Goal: Task Accomplishment & Management: Use online tool/utility

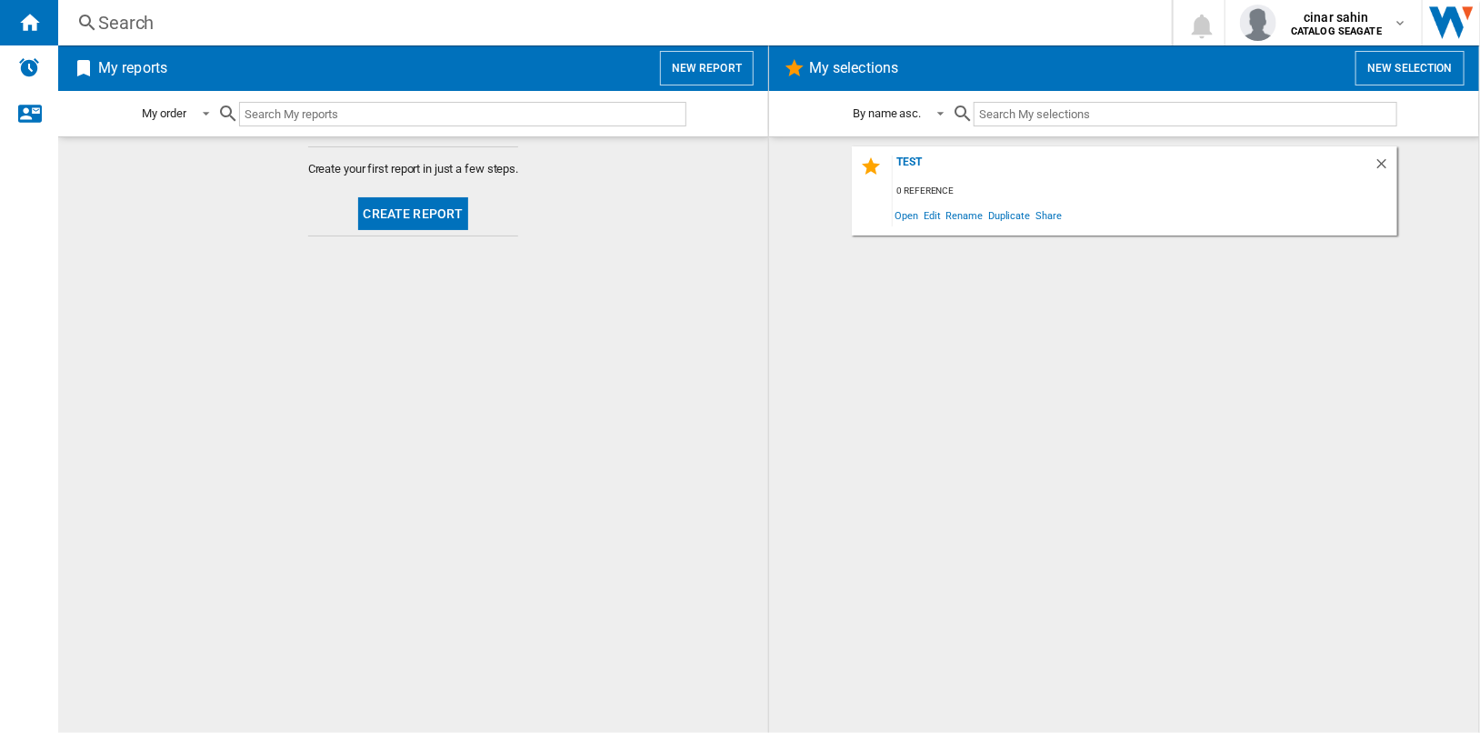
click at [727, 65] on button "New report" at bounding box center [707, 68] width 94 height 35
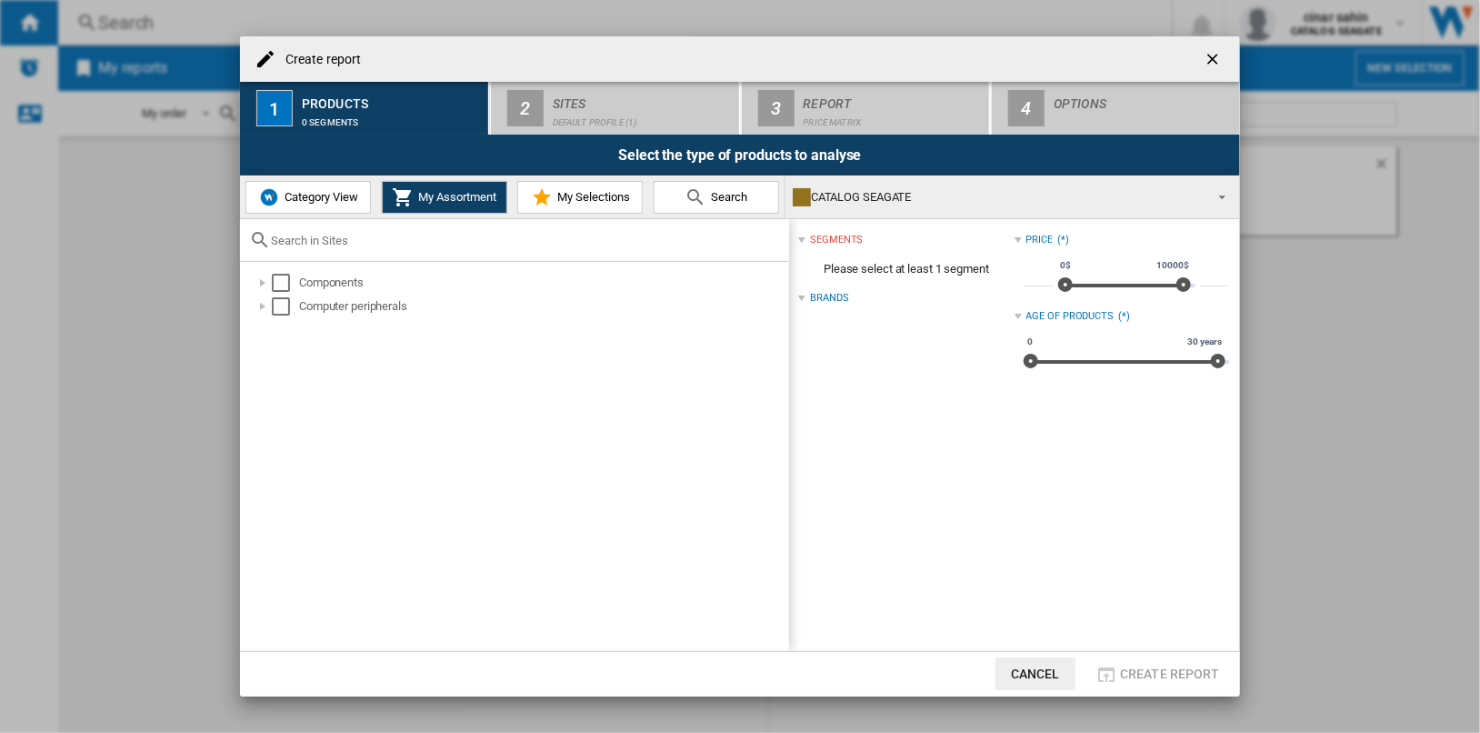
click at [326, 198] on span "Category View" at bounding box center [319, 197] width 78 height 14
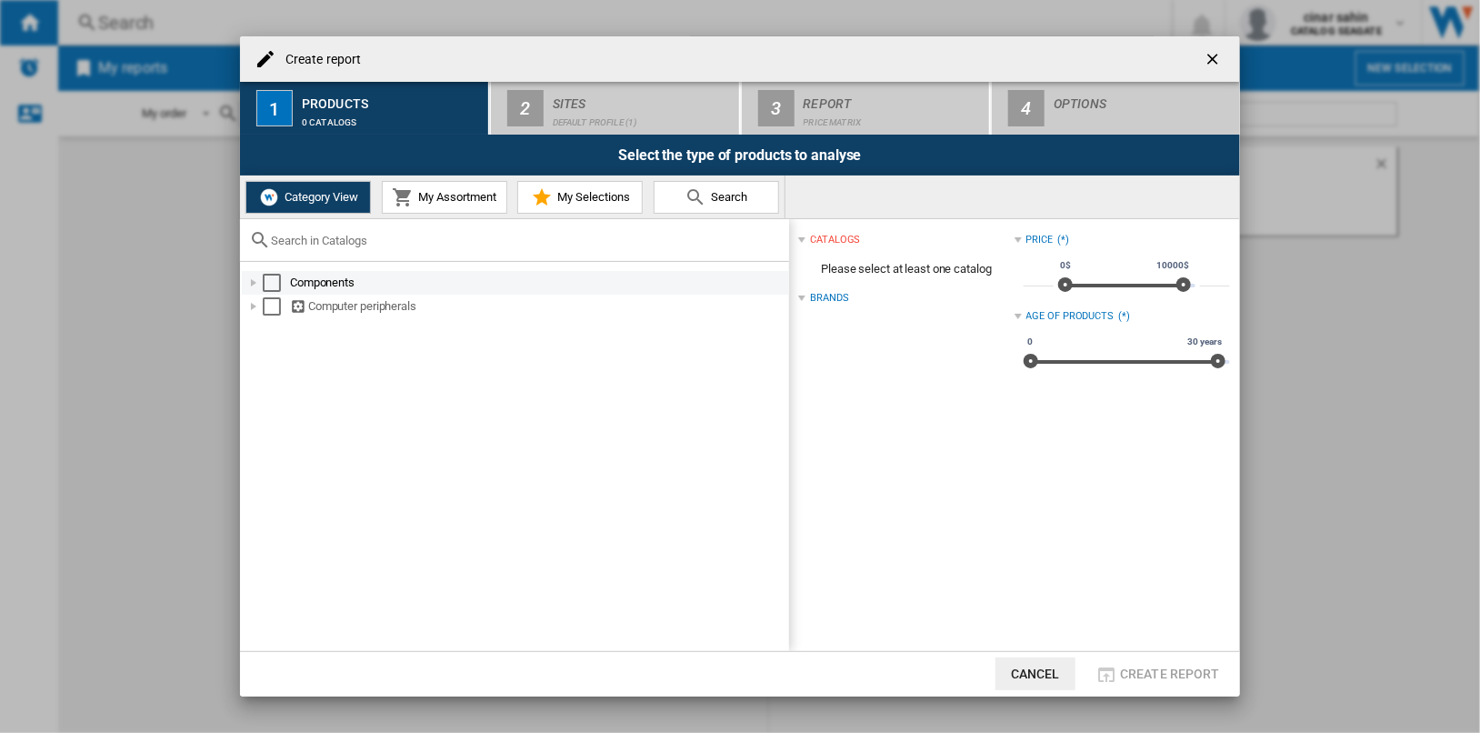
click at [275, 277] on div "Select" at bounding box center [272, 283] width 18 height 18
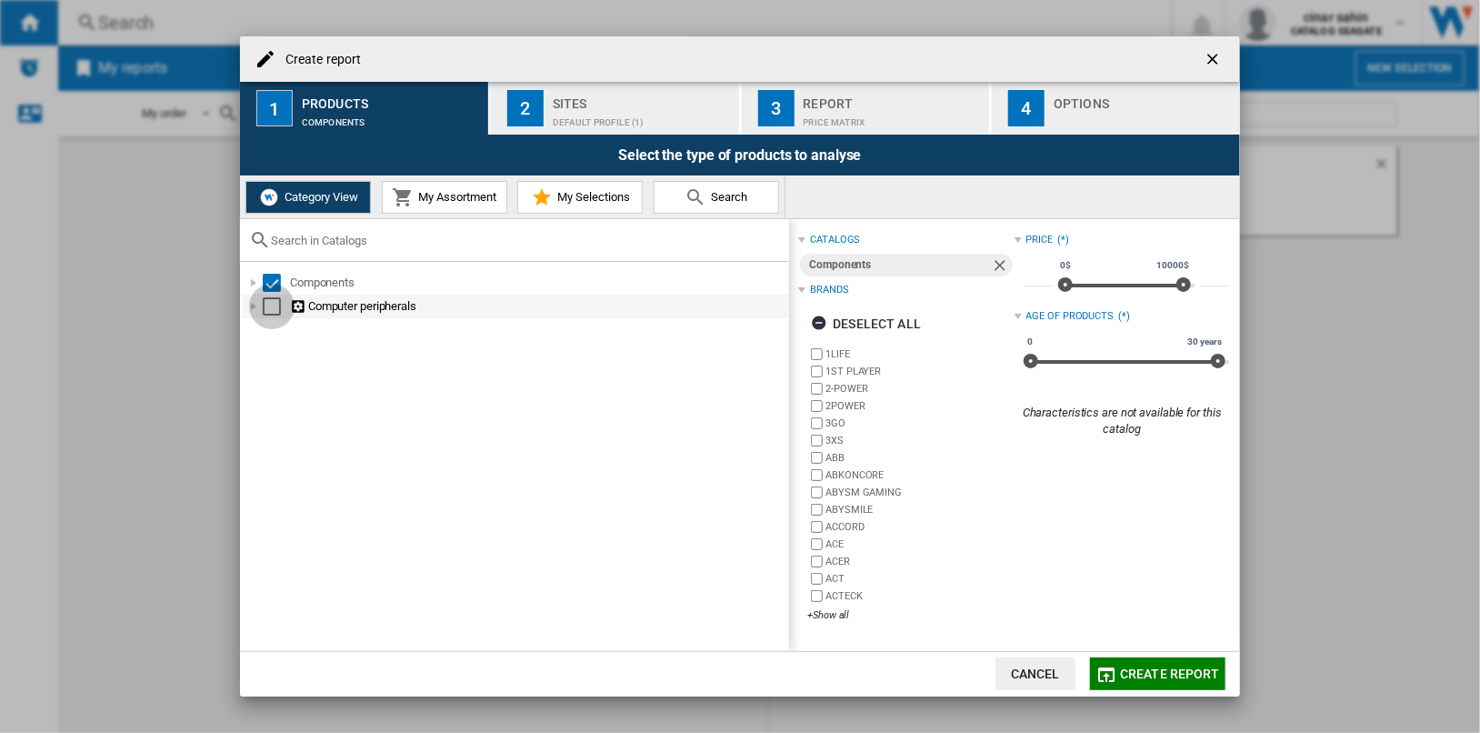
click at [275, 305] on div "Select" at bounding box center [272, 306] width 18 height 18
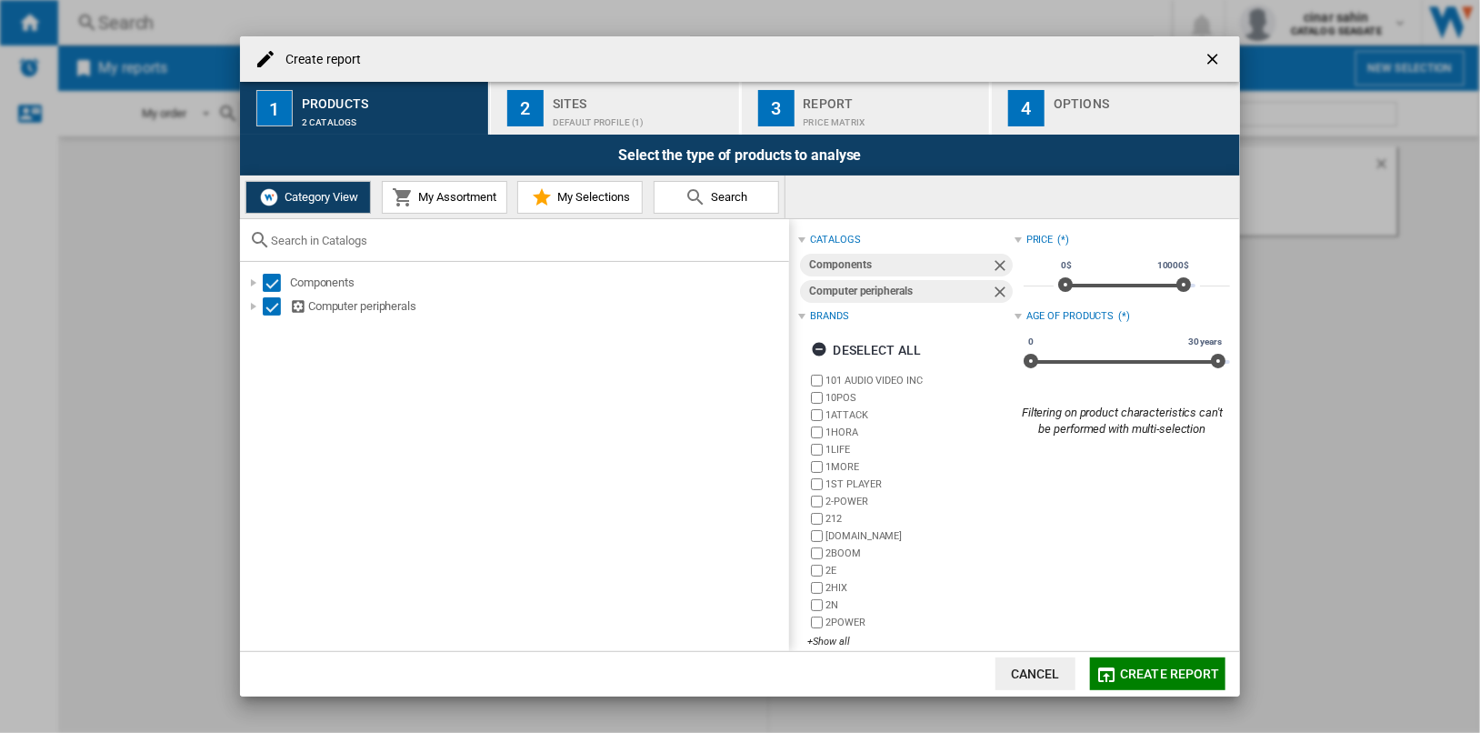
click at [635, 115] on div "Default profile (1)" at bounding box center [642, 117] width 179 height 19
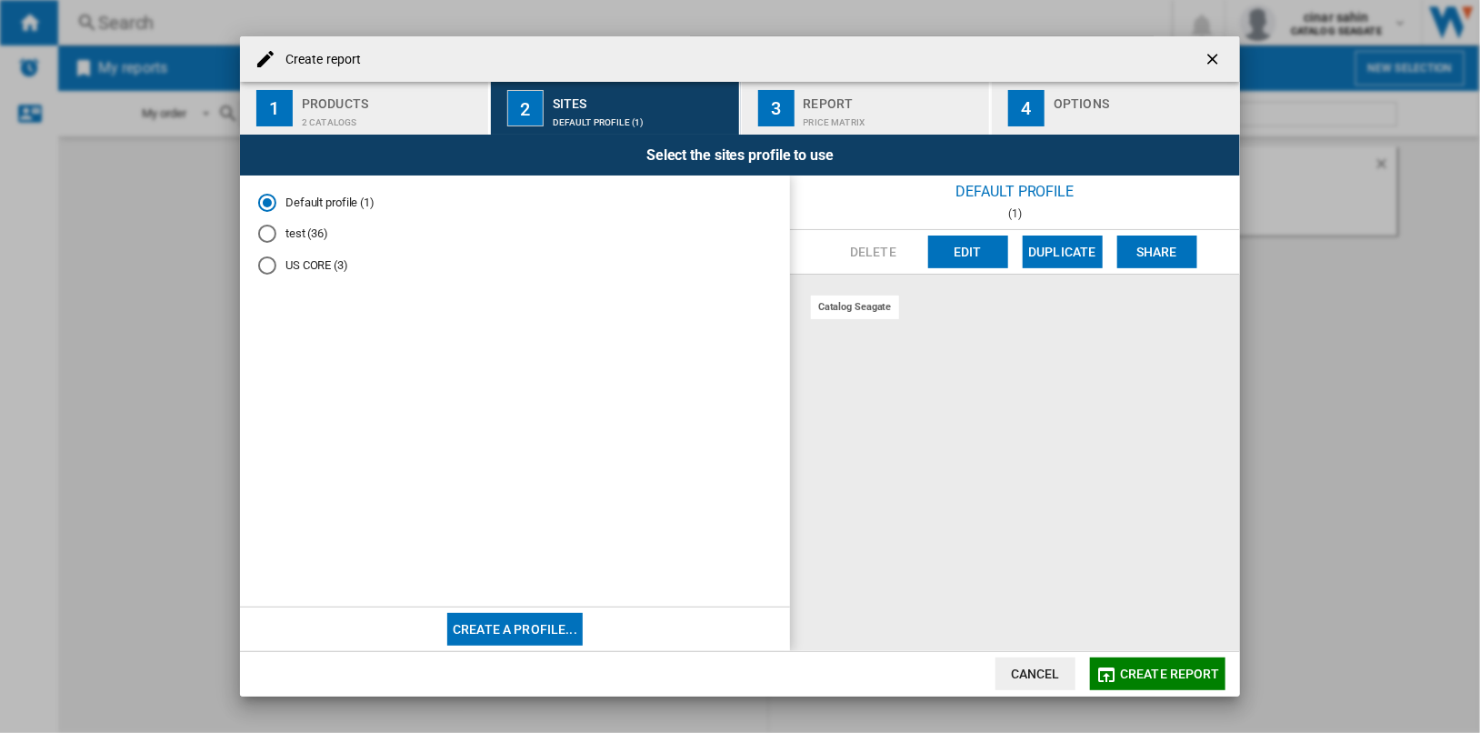
click at [962, 246] on button "Edit" at bounding box center [968, 251] width 80 height 33
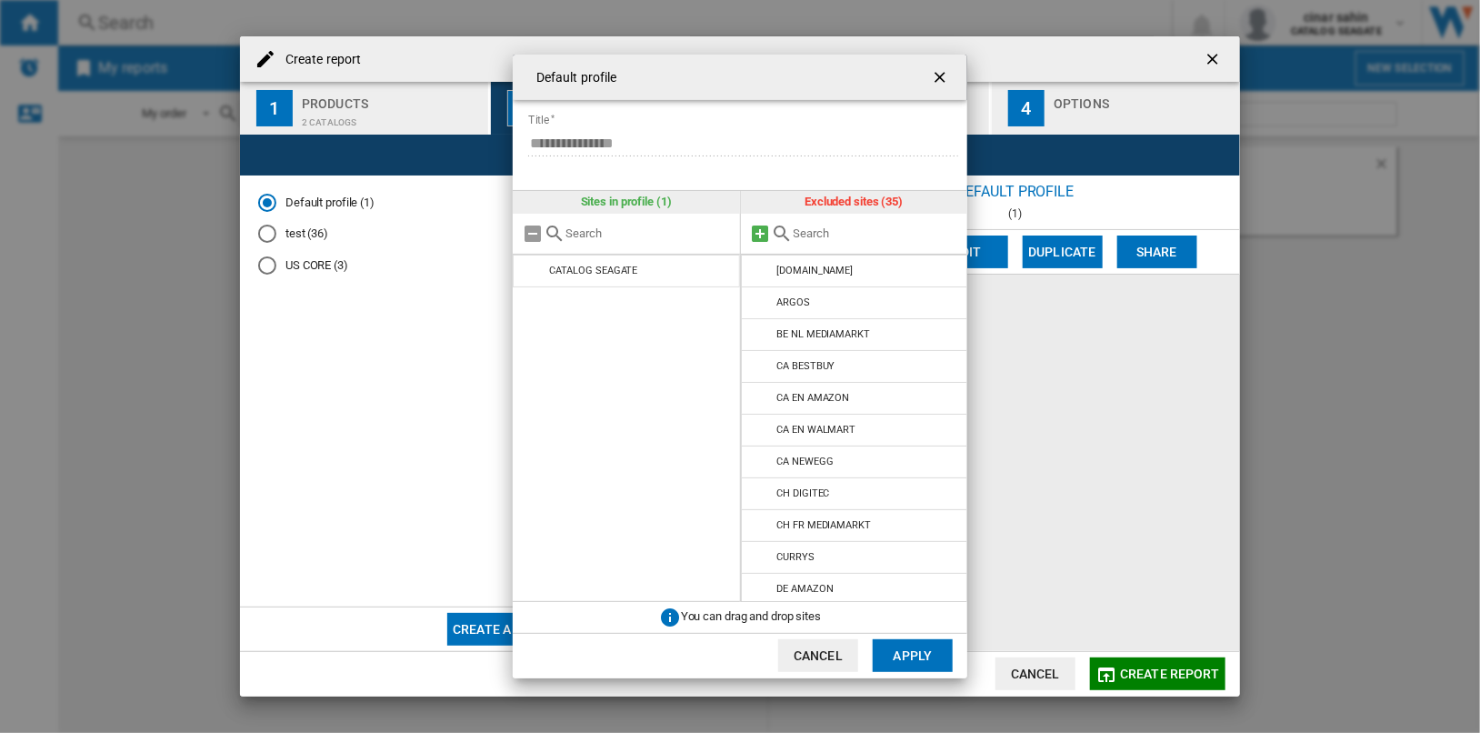
click at [758, 234] on md-icon at bounding box center [761, 234] width 22 height 22
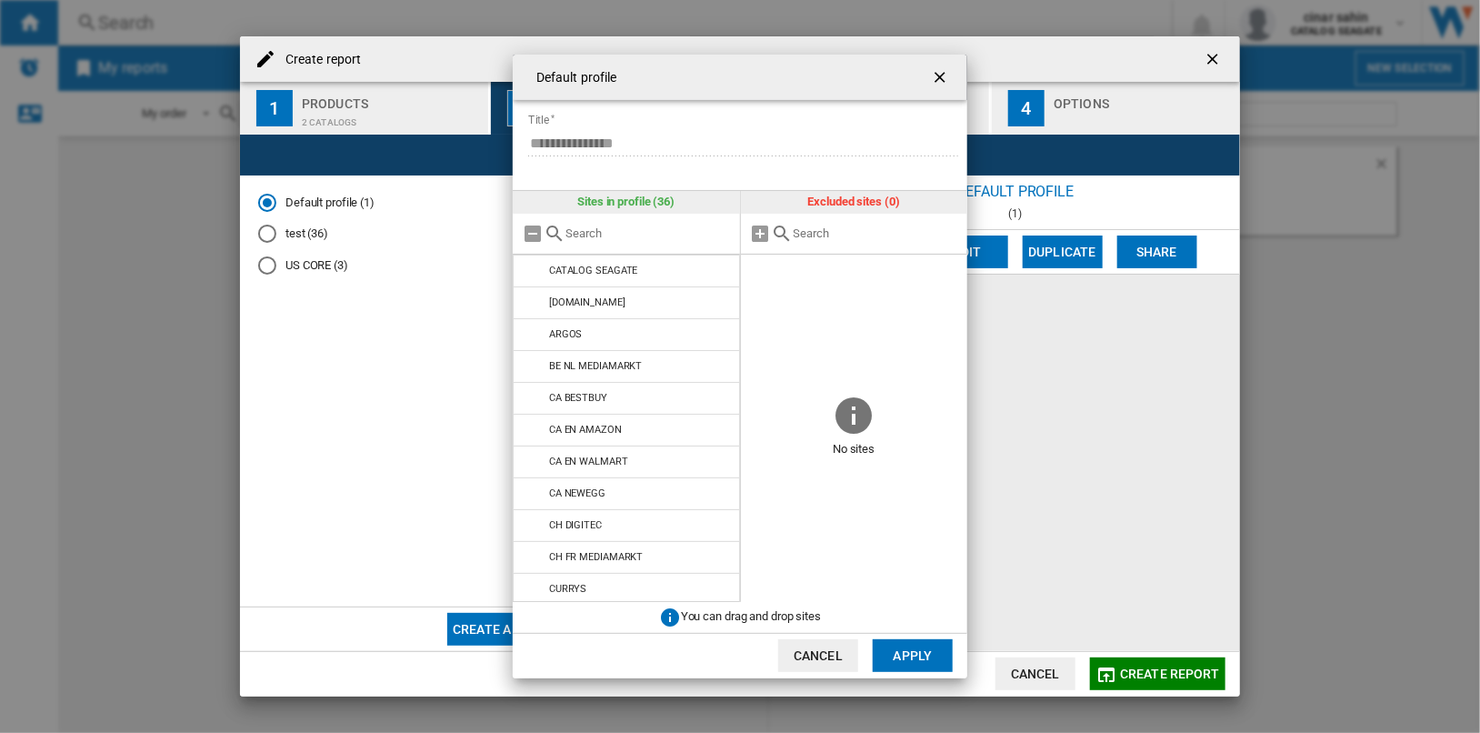
click at [933, 75] on ng-md-icon "getI18NText('BUTTONS.CLOSE_DIALOG')" at bounding box center [942, 79] width 22 height 22
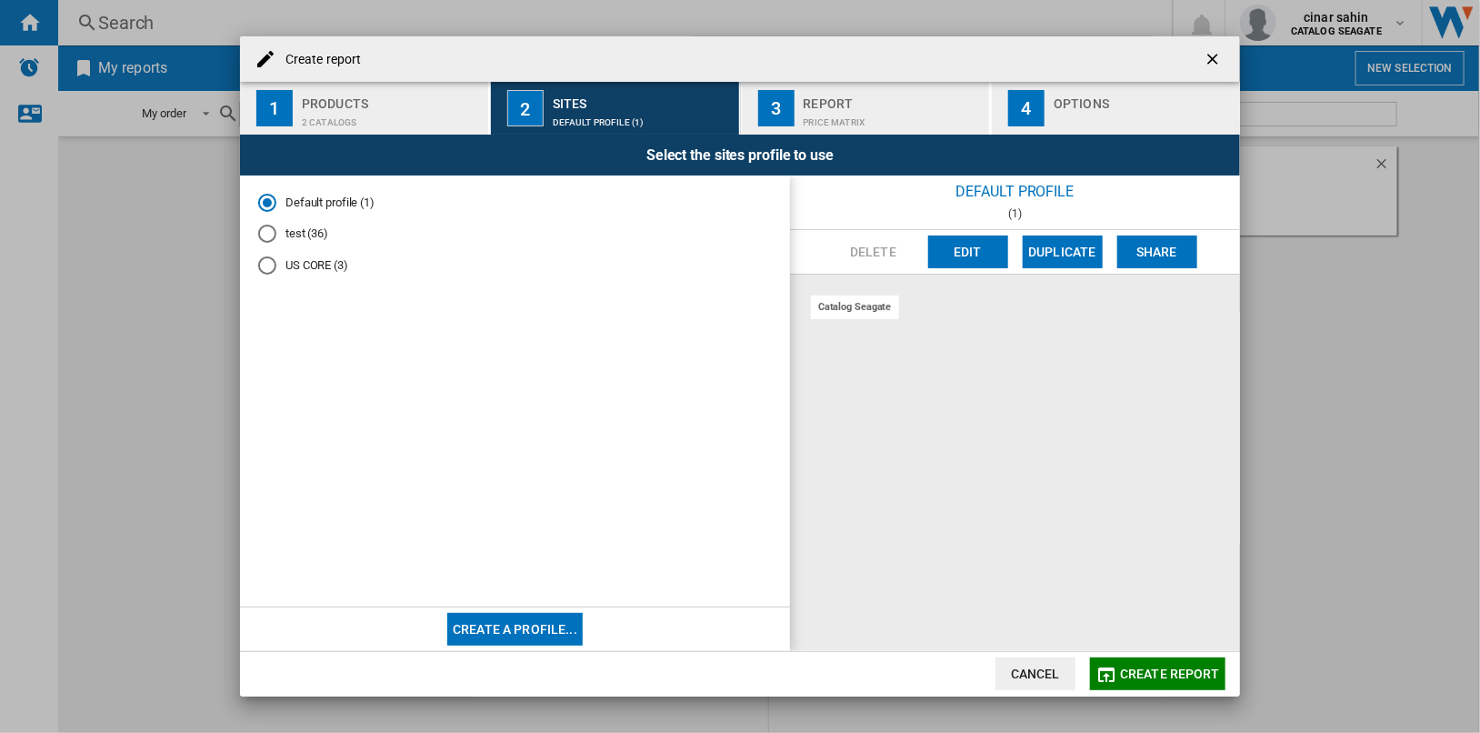
click at [300, 236] on md-radio-button "test (36)" at bounding box center [515, 233] width 514 height 17
click at [1164, 669] on span "Create report" at bounding box center [1170, 673] width 100 height 15
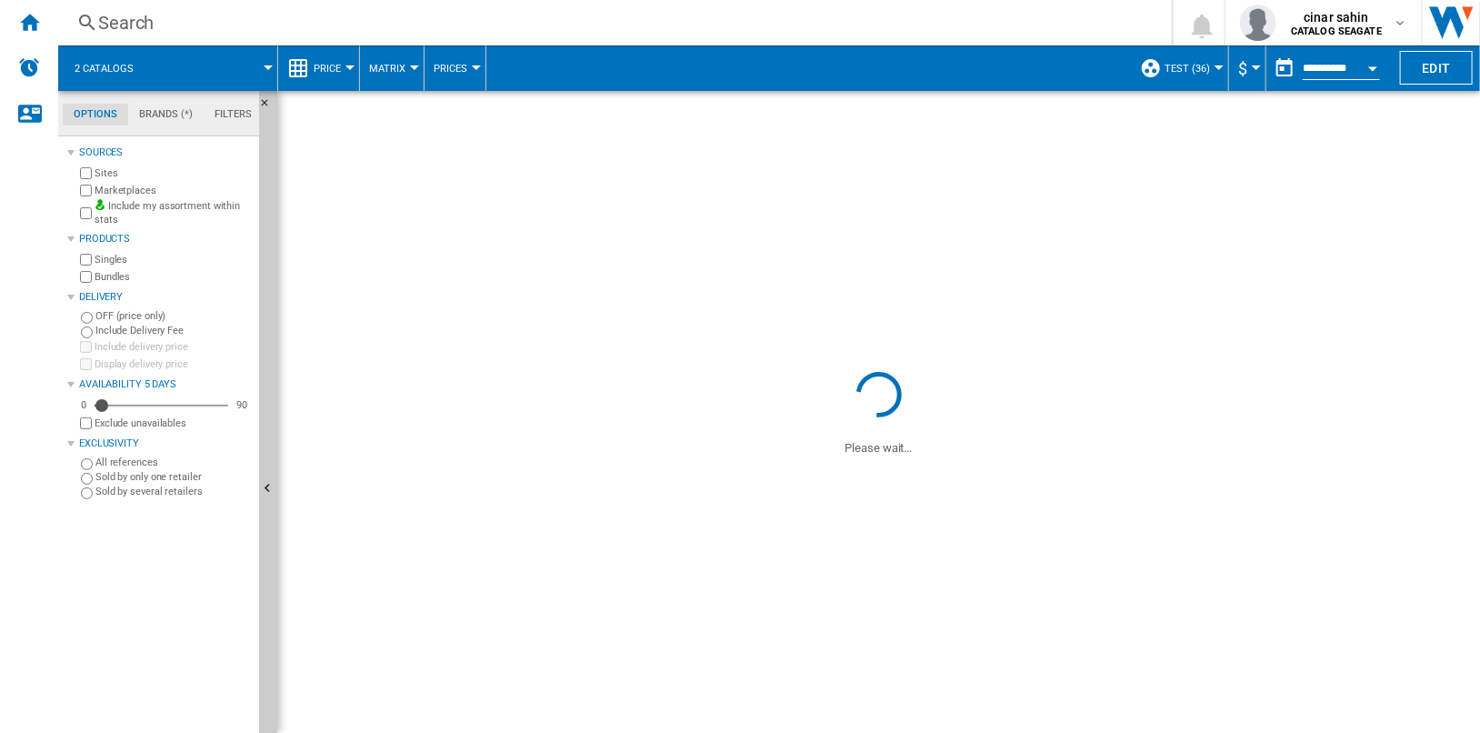
click at [169, 113] on md-tab-item "Brands (*)" at bounding box center [165, 115] width 75 height 22
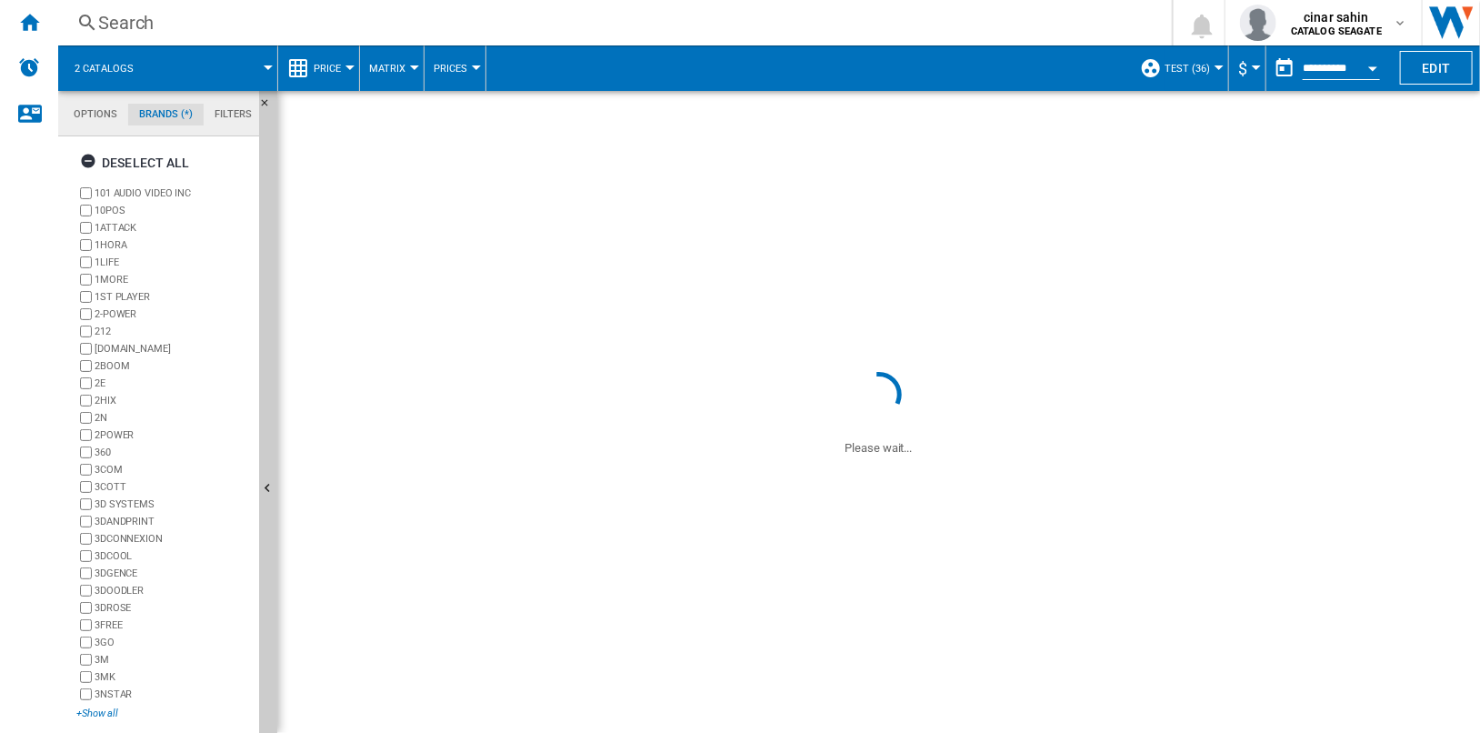
click at [105, 715] on div "+Show all" at bounding box center [163, 713] width 175 height 14
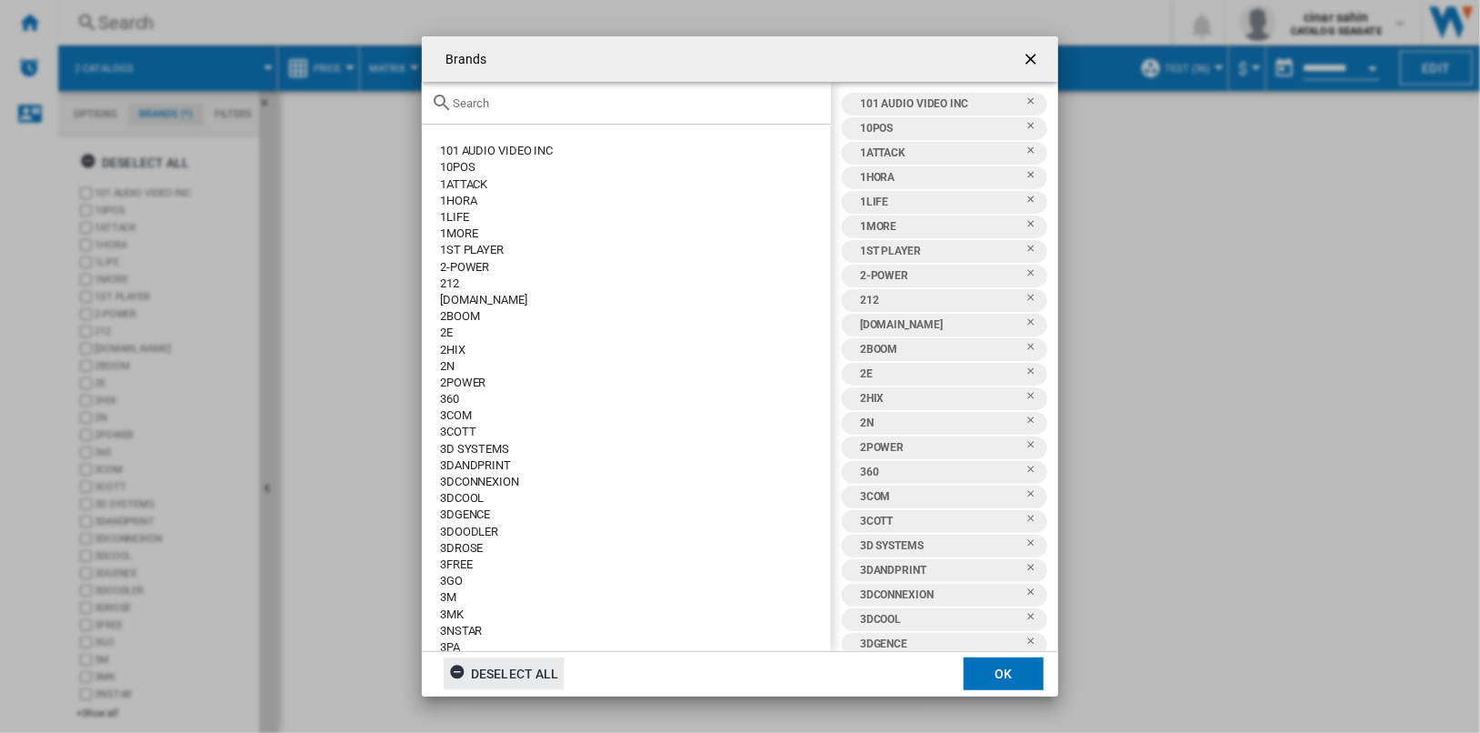
click at [536, 666] on div "Deselect all" at bounding box center [504, 673] width 110 height 33
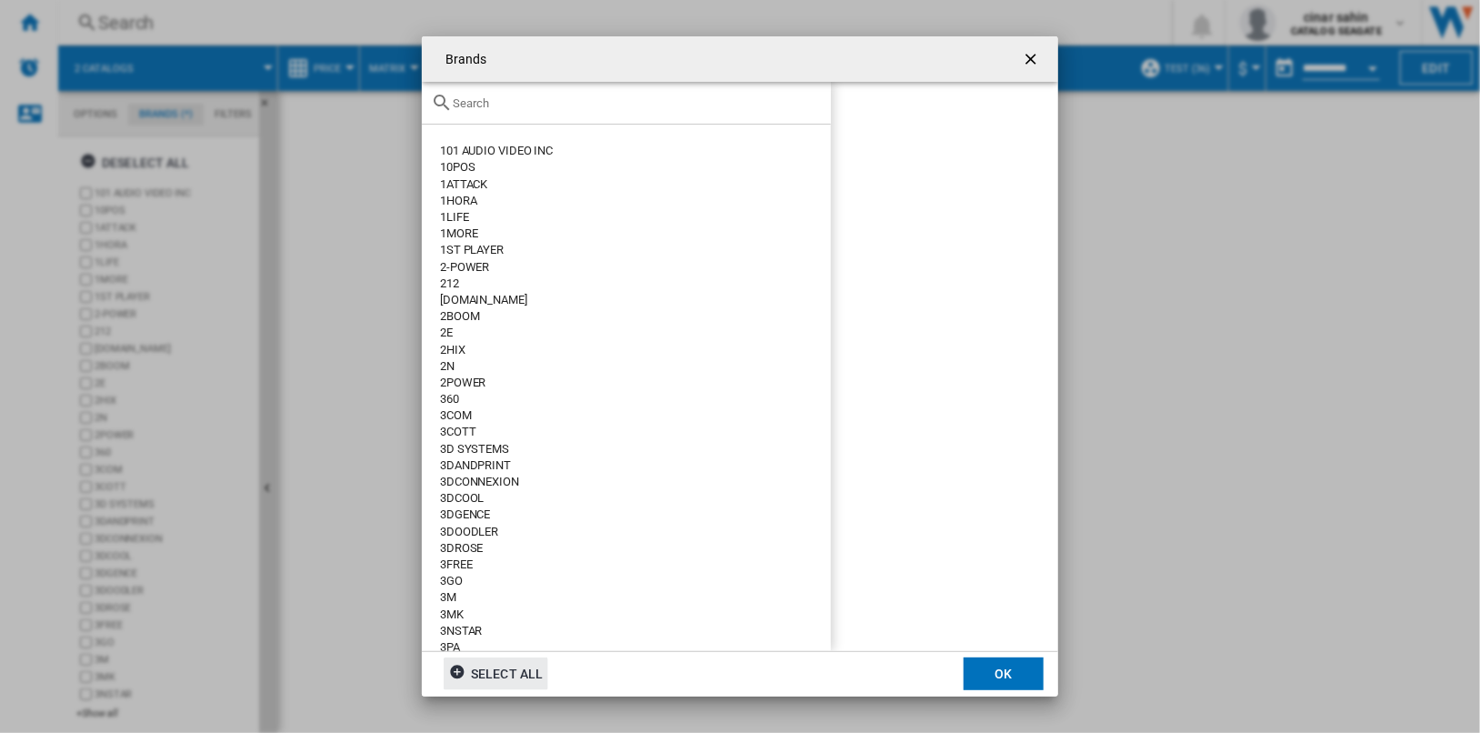
click at [548, 105] on input "text" at bounding box center [637, 103] width 369 height 14
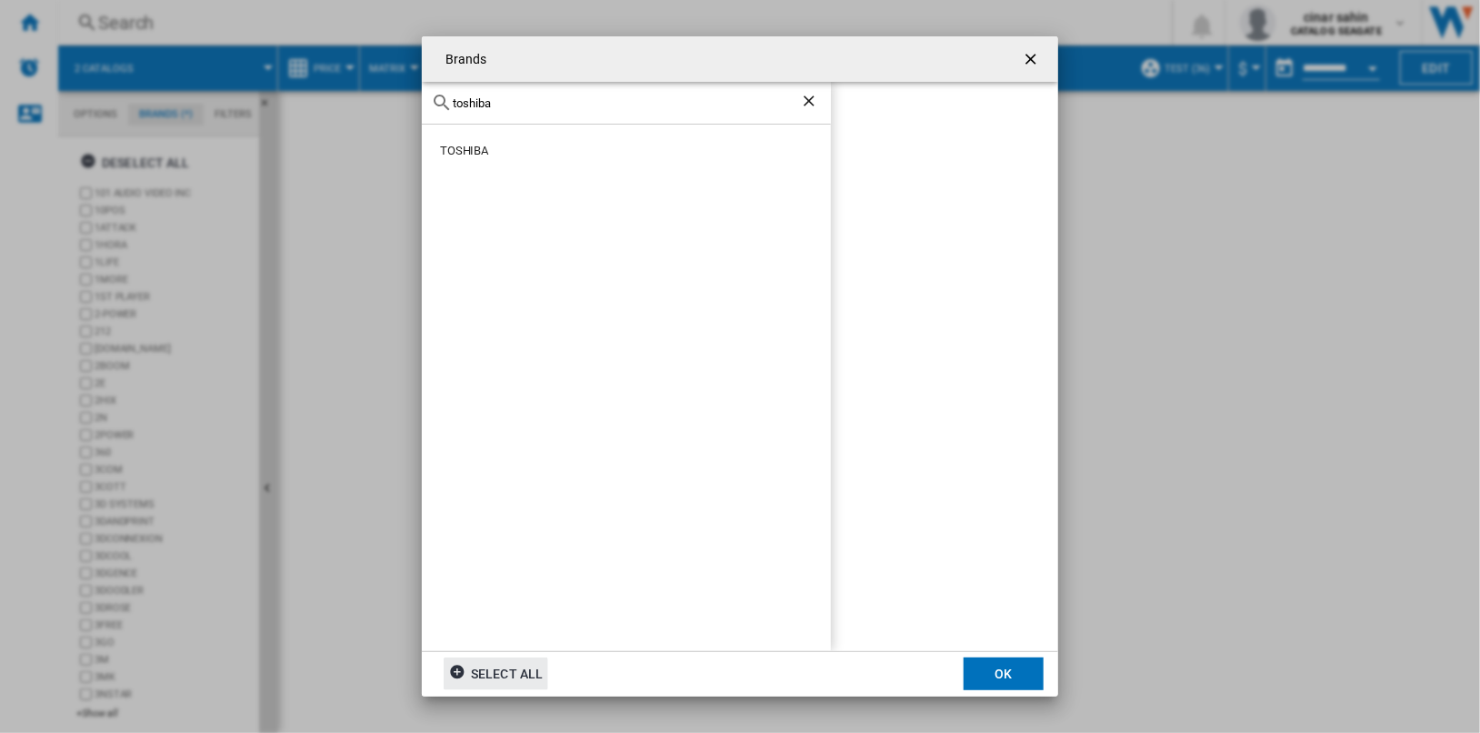
click at [456, 153] on div "TOSHIBA" at bounding box center [635, 151] width 391 height 16
click at [553, 103] on input "toshiba" at bounding box center [626, 103] width 347 height 14
click at [508, 151] on div "WESTERN DIGITAL" at bounding box center [635, 151] width 391 height 16
click at [991, 674] on button "OK" at bounding box center [1004, 673] width 80 height 33
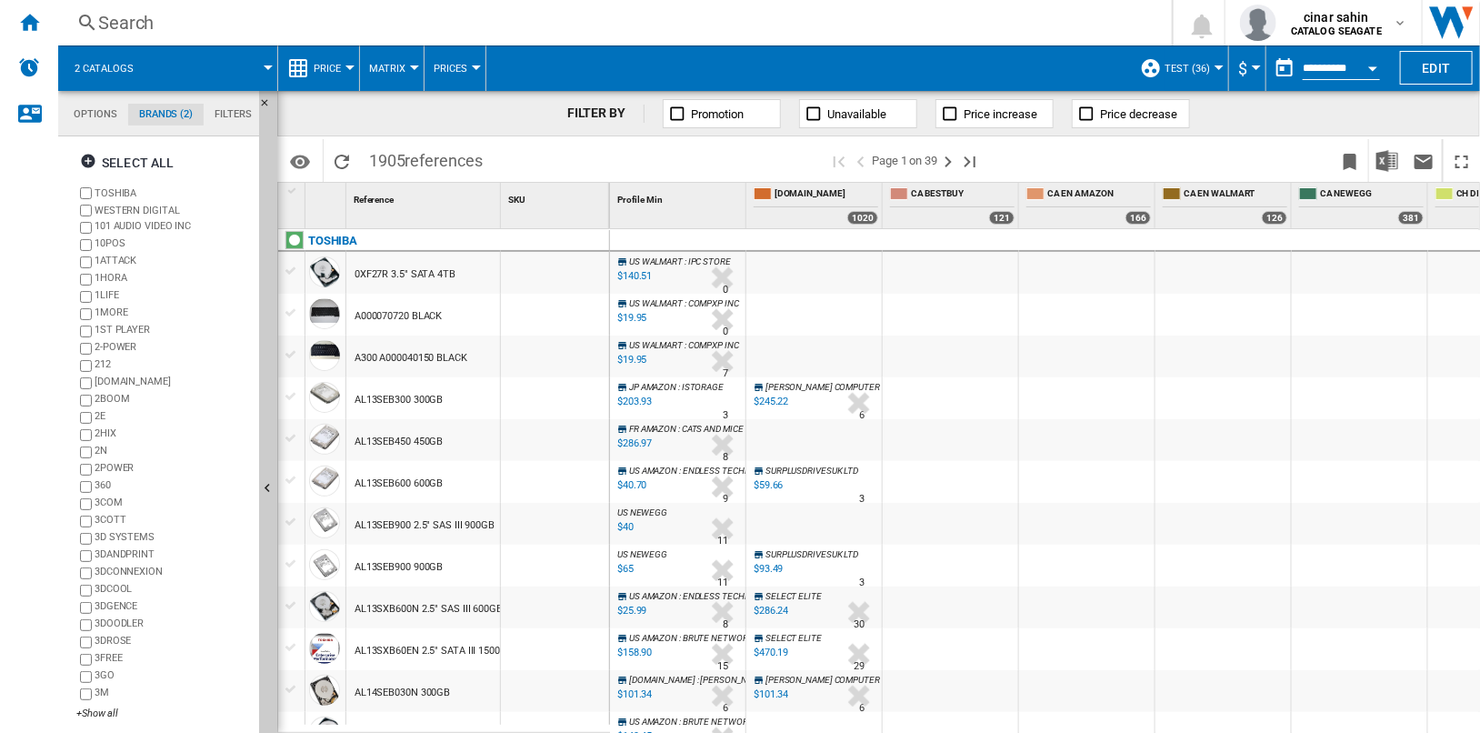
click at [472, 278] on div "0XF27R 3.5" SATA 4TB" at bounding box center [423, 273] width 154 height 42
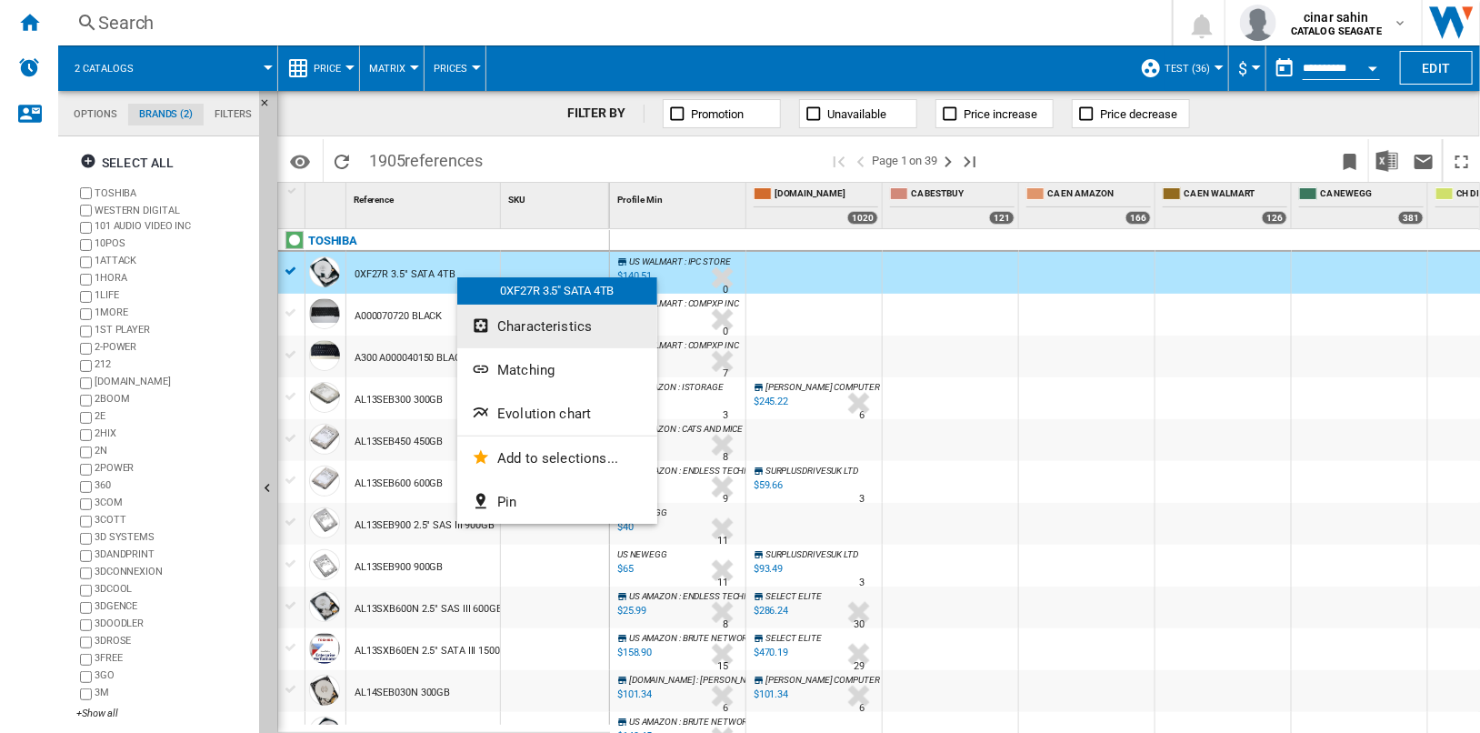
click at [588, 325] on button "Characteristics" at bounding box center [557, 327] width 200 height 44
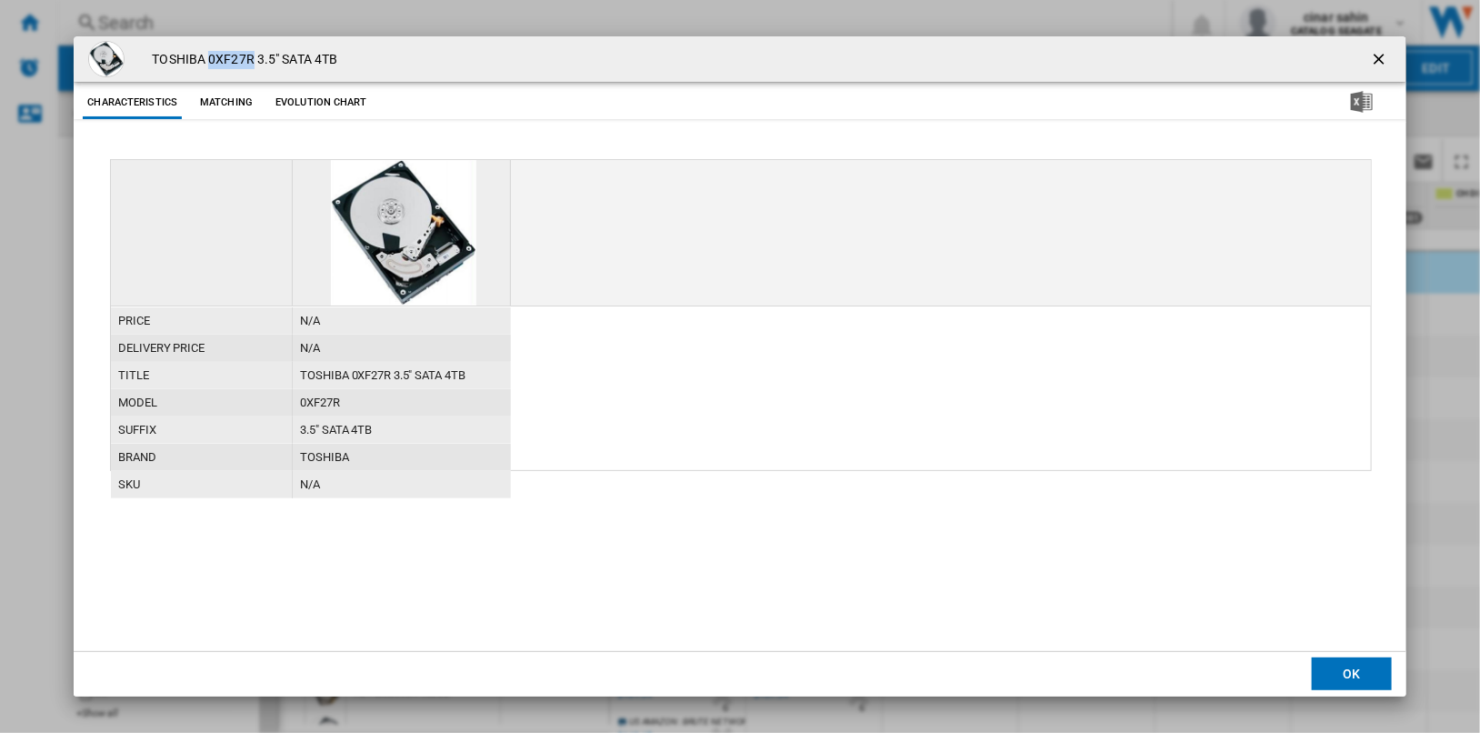
drag, startPoint x: 208, startPoint y: 57, endPoint x: 250, endPoint y: 56, distance: 41.8
click at [250, 56] on h4 "TOSHIBA 0XF27R 3.5" SATA 4TB" at bounding box center [240, 60] width 195 height 18
copy h4 "0XF27R"
drag, startPoint x: 350, startPoint y: 55, endPoint x: 155, endPoint y: 66, distance: 195.8
click at [155, 66] on div "TOSHIBA 0XF27R 3.5" SATA 4TB" at bounding box center [740, 58] width 1332 height 45
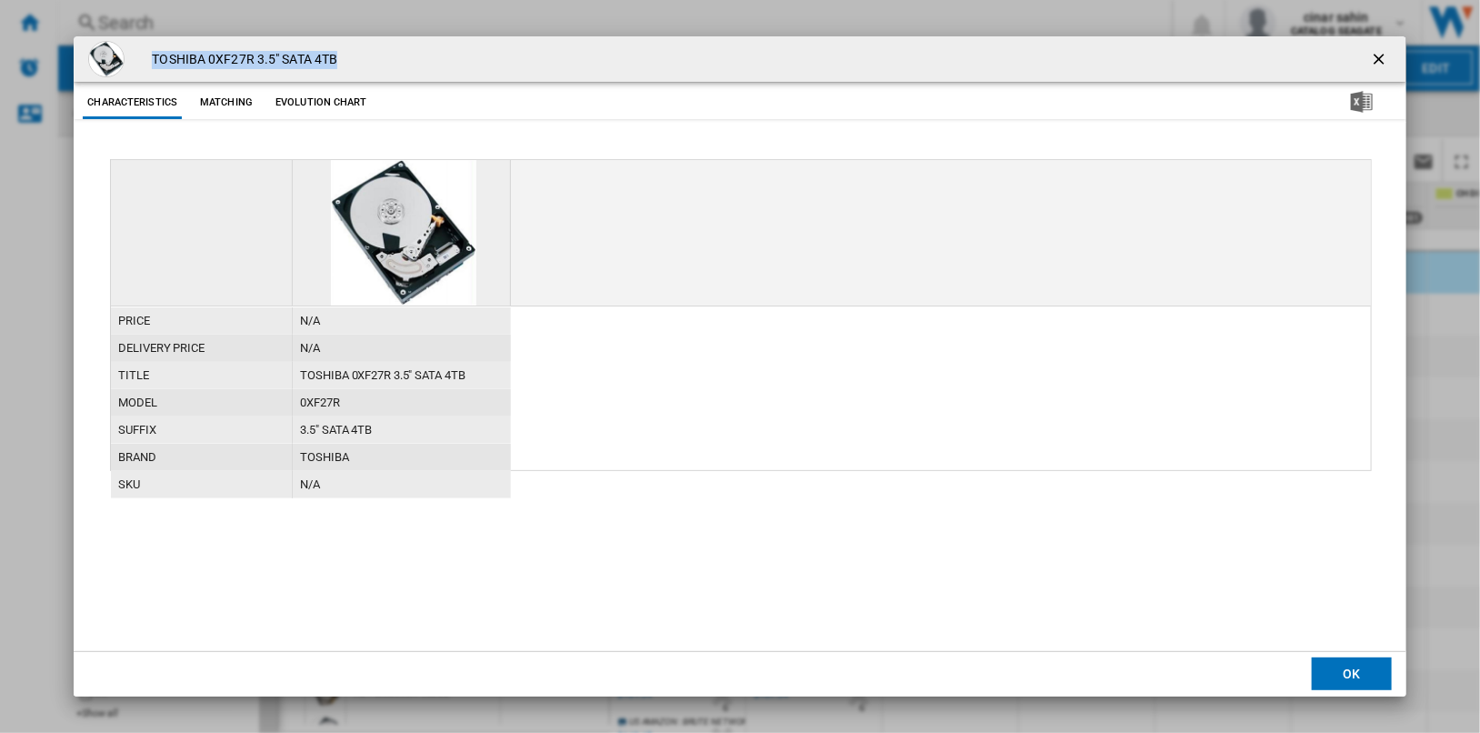
copy h4 "TOSHIBA 0XF27R 3.5" SATA 4TB"
click at [1379, 55] on ng-md-icon "getI18NText('BUTTONS.CLOSE_DIALOG')" at bounding box center [1381, 61] width 22 height 22
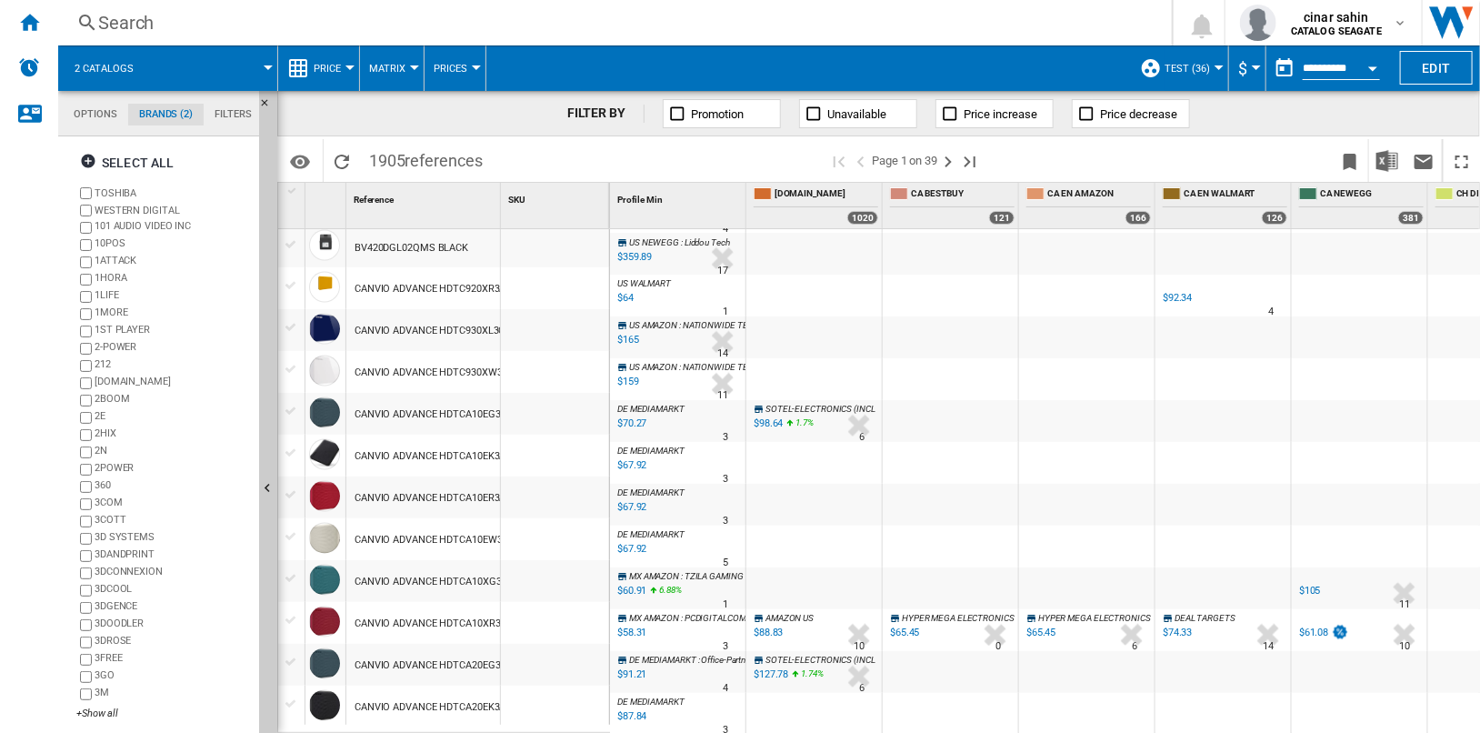
scroll to position [1617, 0]
click at [943, 165] on ng-md-icon "Next page" at bounding box center [948, 162] width 22 height 22
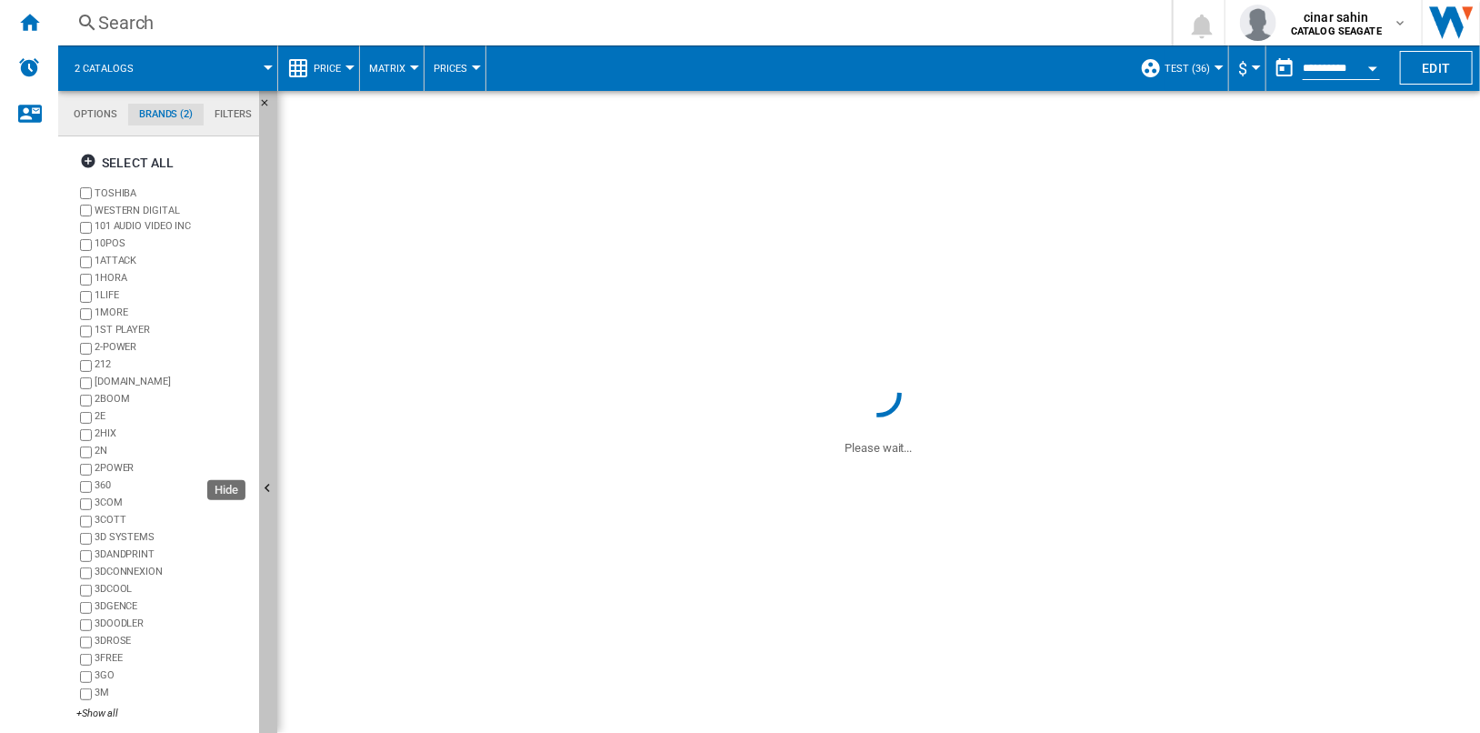
click at [272, 492] on ng-md-icon "Hide" at bounding box center [270, 491] width 22 height 22
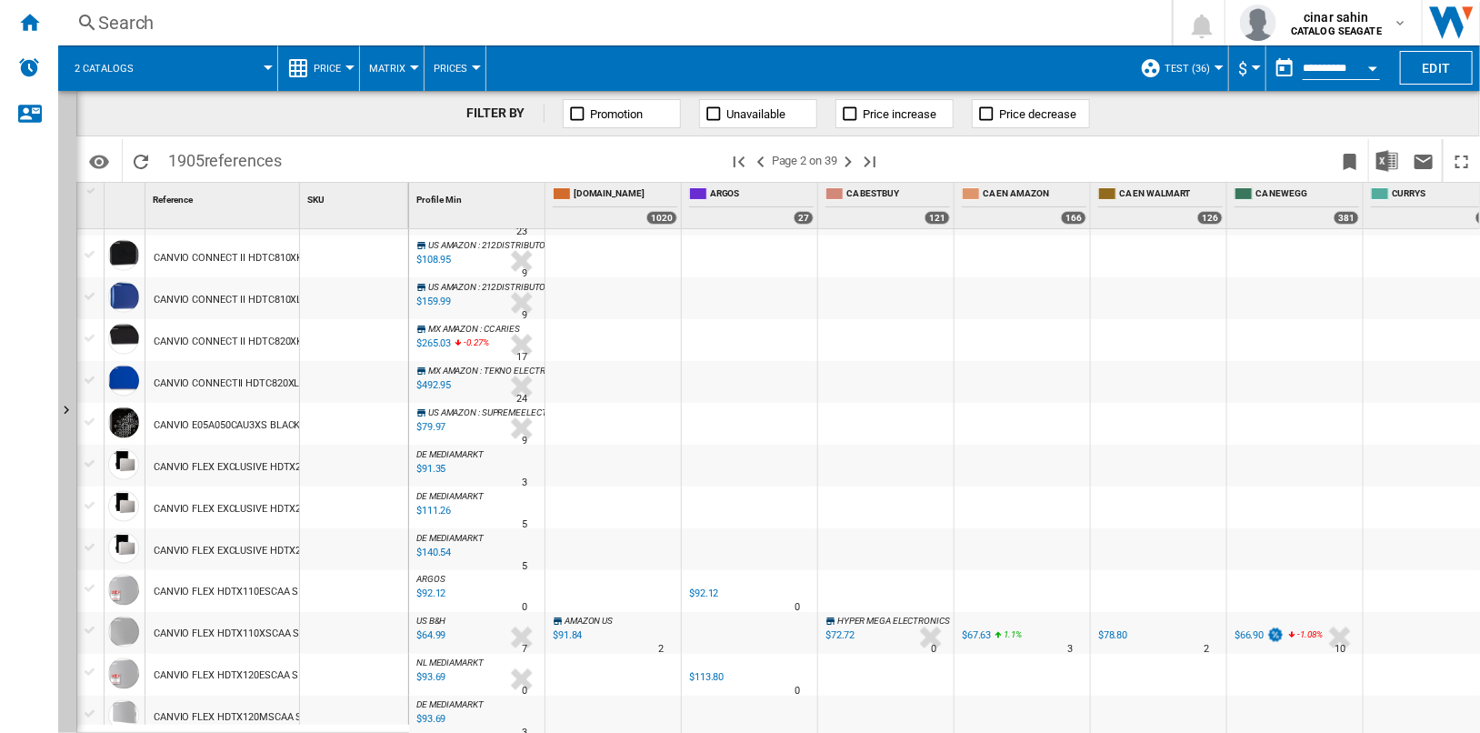
scroll to position [1614, 0]
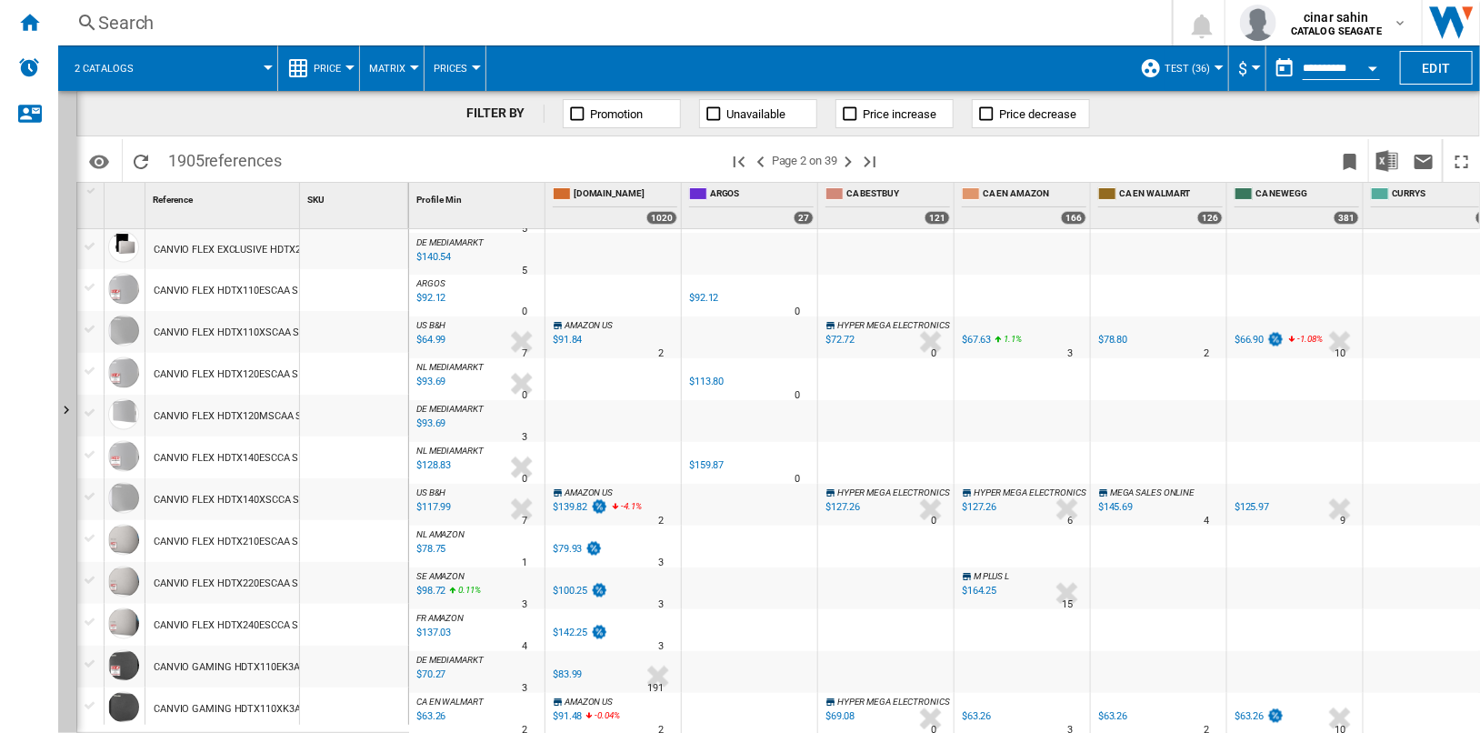
click at [235, 422] on div "CANVIO FLEX HDTX120MSCAA SILVER 2TB" at bounding box center [251, 417] width 195 height 42
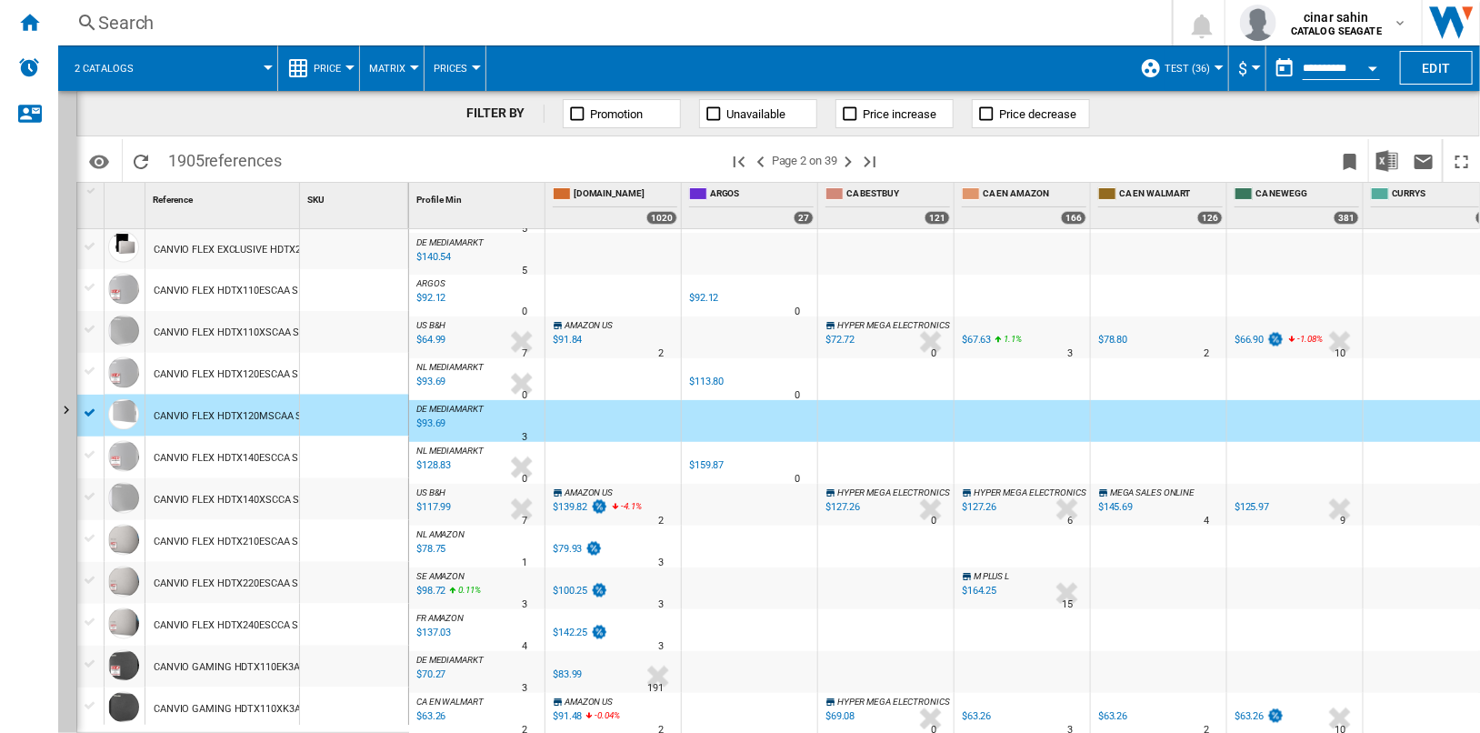
click at [245, 455] on div "CANVIO FLEX HDTX140ESCCA SILVER 4TB" at bounding box center [249, 459] width 191 height 42
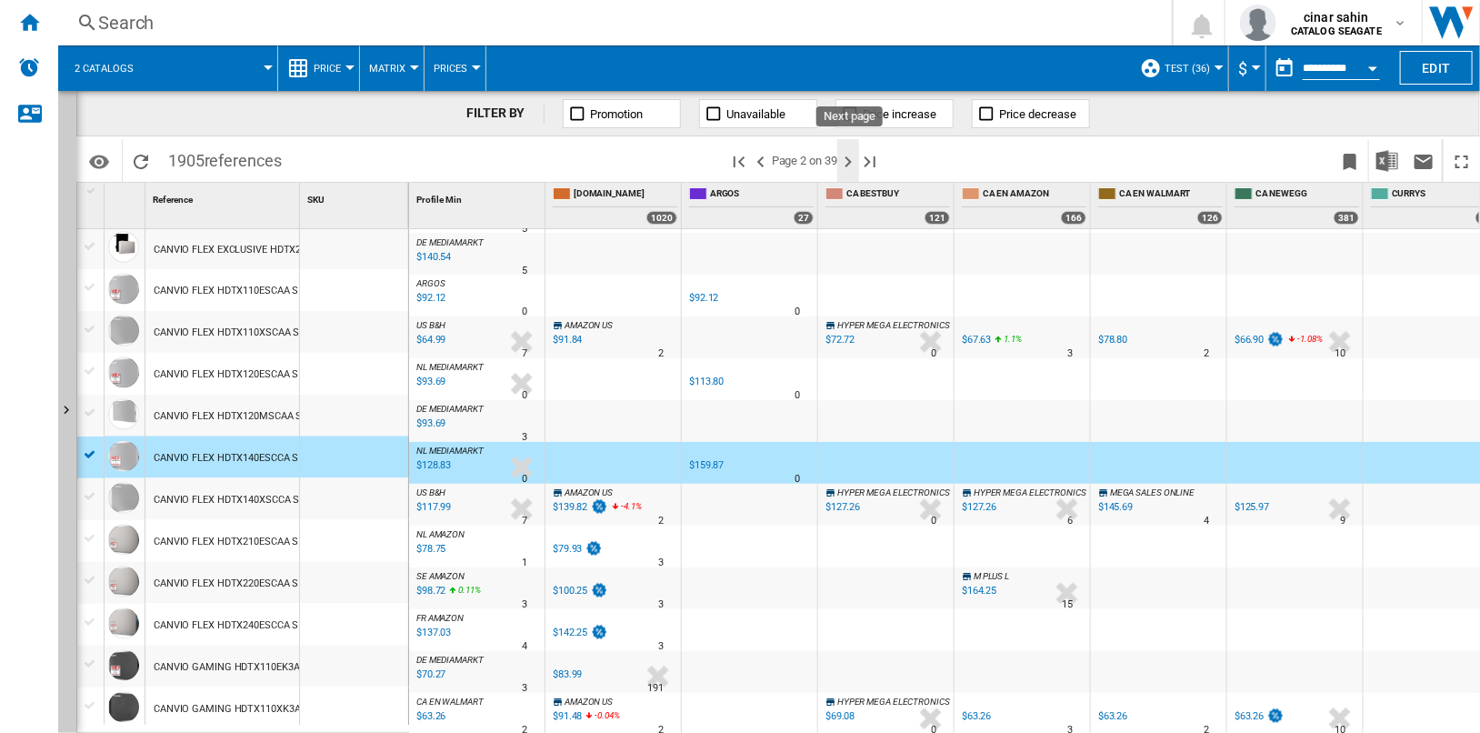
click at [853, 157] on ng-md-icon "Next page" at bounding box center [848, 162] width 22 height 22
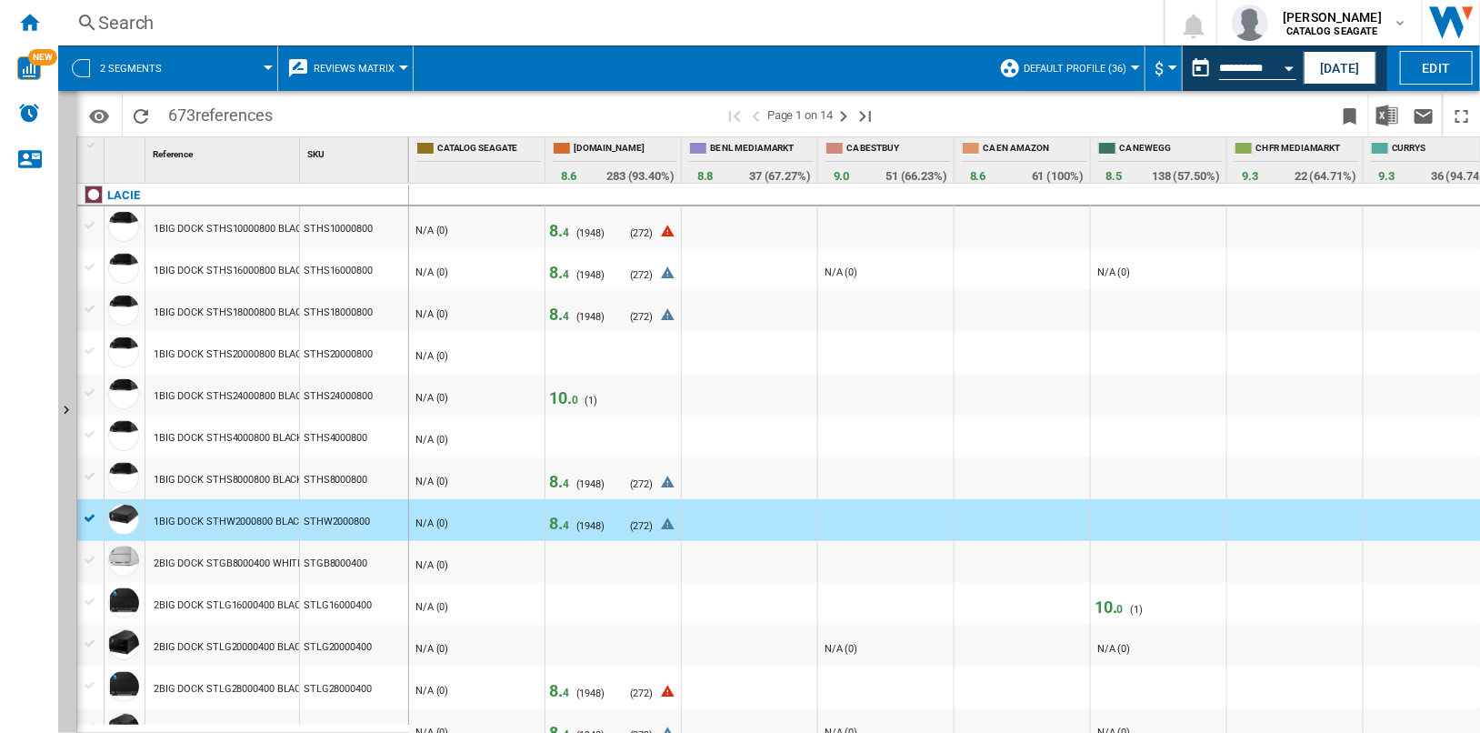
scroll to position [0, 2481]
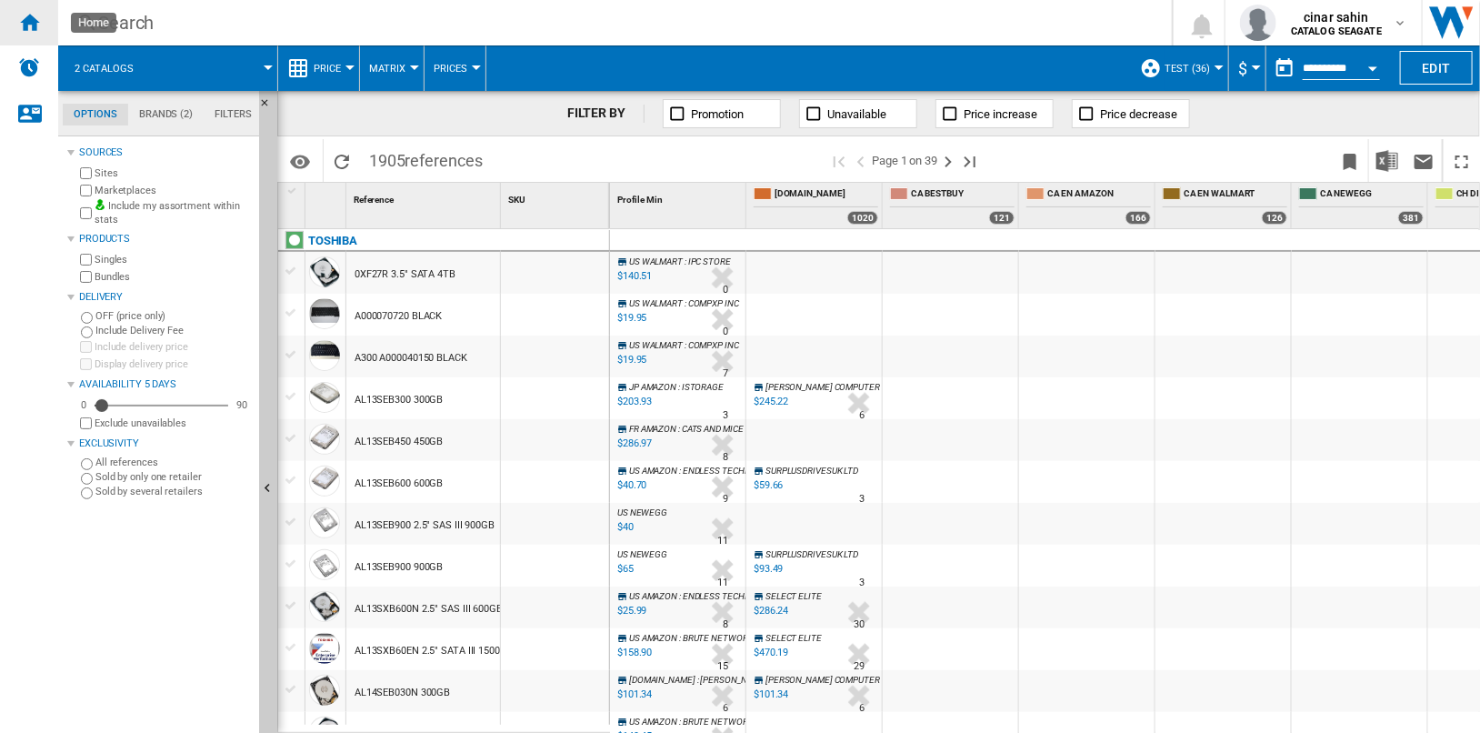
click at [35, 22] on ng-md-icon "Home" at bounding box center [29, 22] width 22 height 22
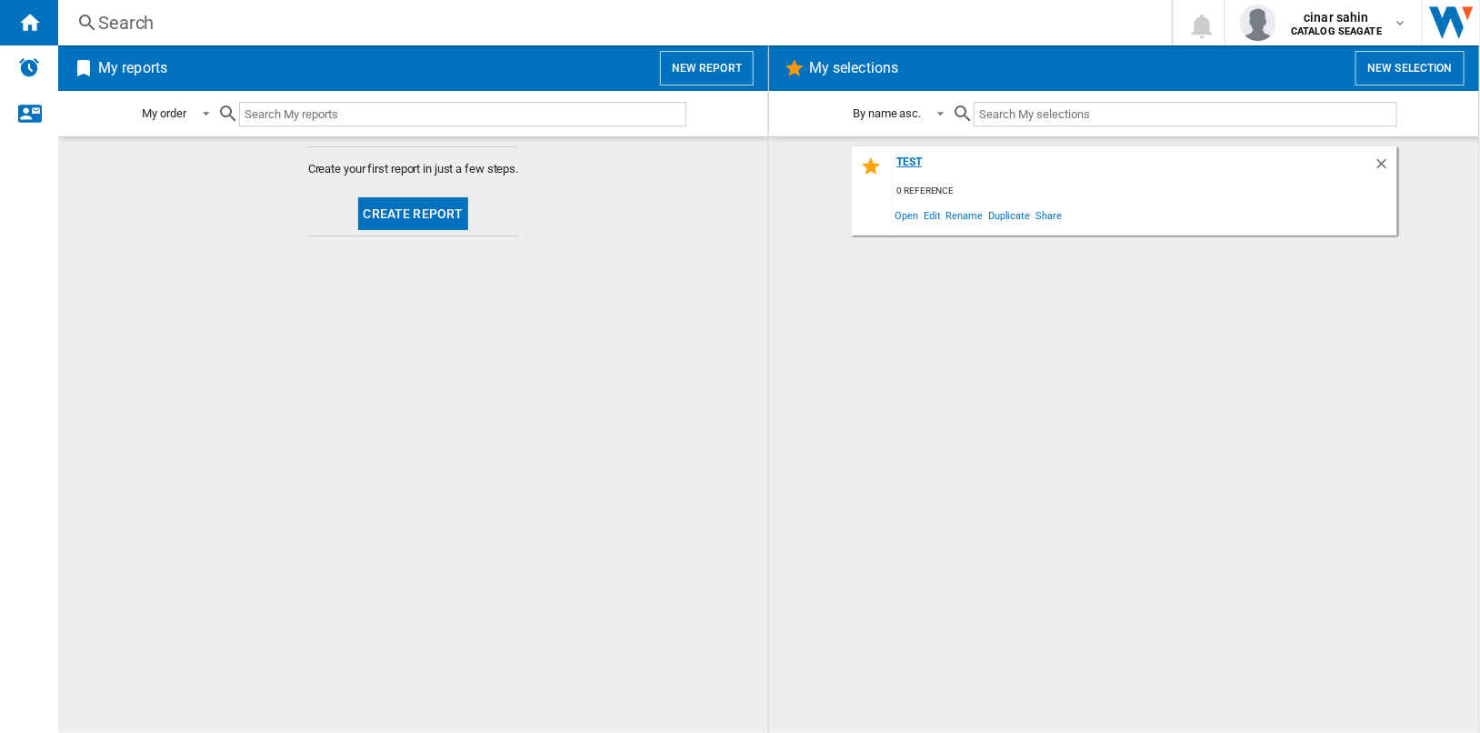
click at [904, 162] on div "test" at bounding box center [1133, 167] width 481 height 25
click at [933, 216] on span "Edit" at bounding box center [932, 215] width 23 height 25
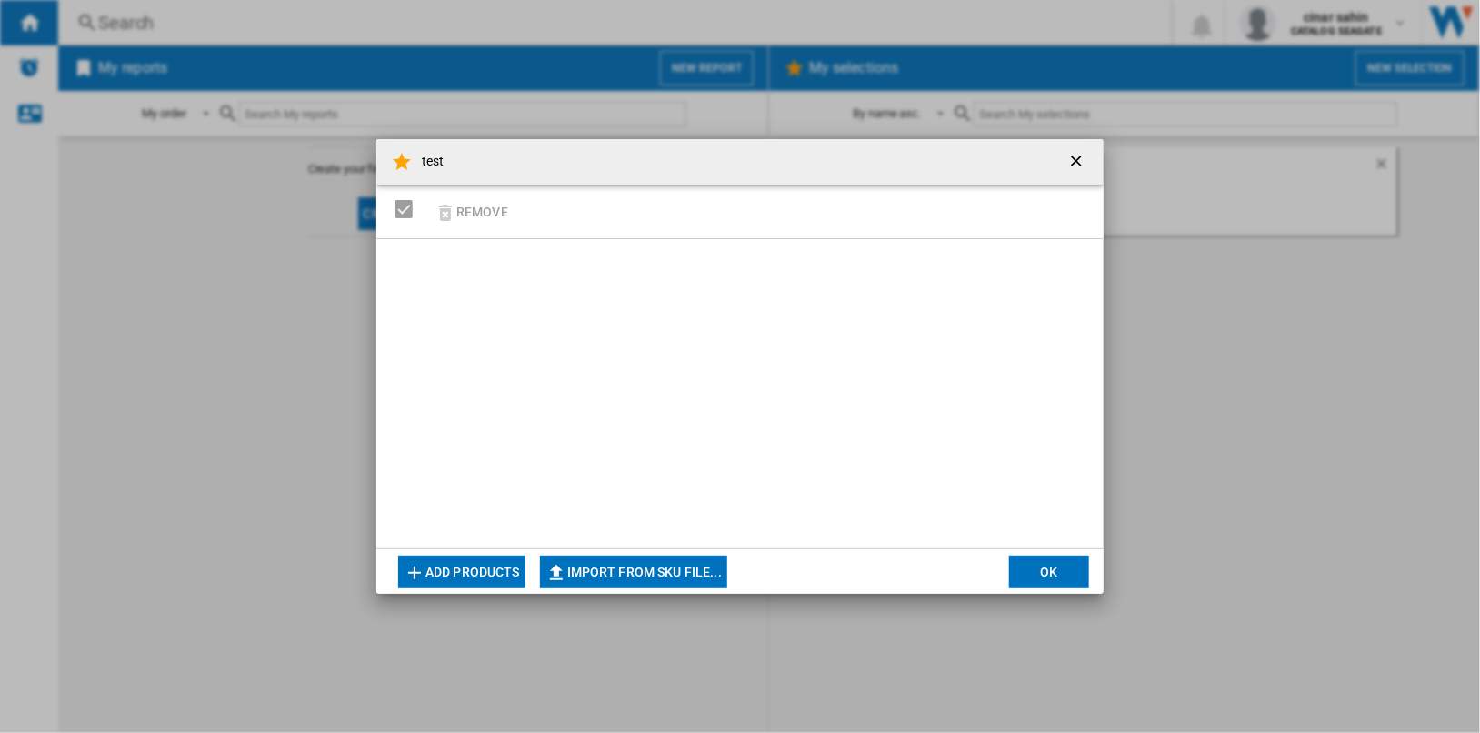
click at [485, 571] on button "Add products" at bounding box center [461, 571] width 127 height 33
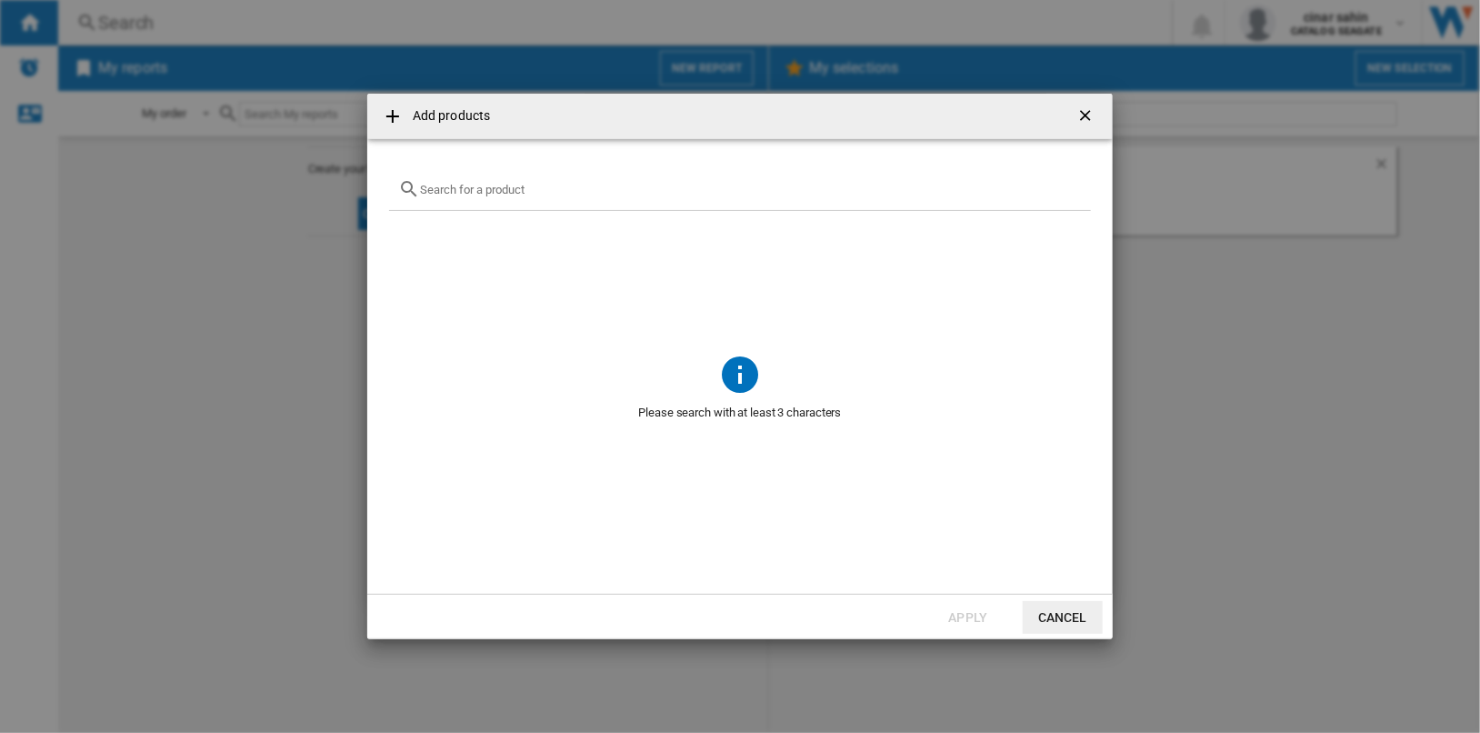
click at [577, 189] on input "text" at bounding box center [751, 190] width 662 height 14
paste input "0XF27R"
click at [526, 190] on input "0XF27R" at bounding box center [740, 190] width 640 height 14
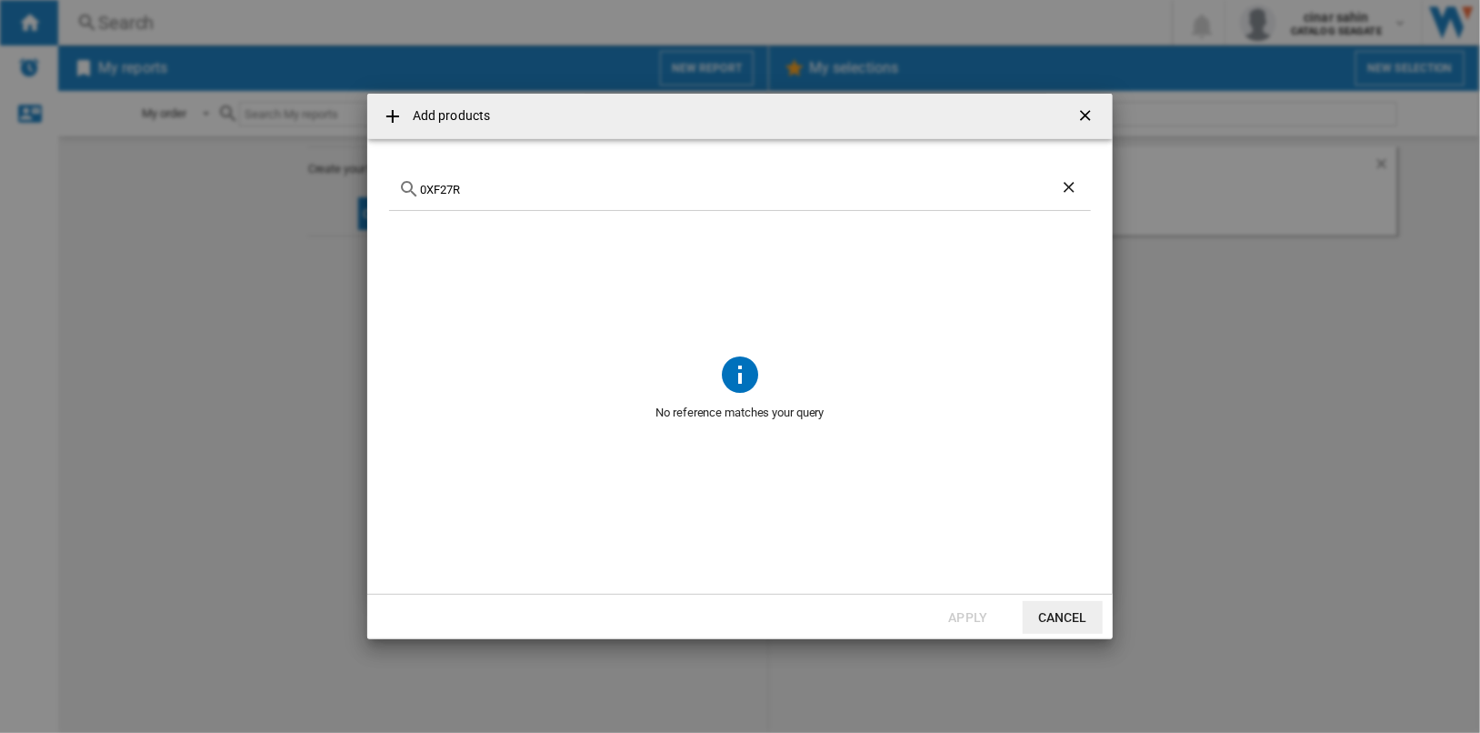
paste input "TOSHIBA 0XF27R 3.5" SATA 4TB"
type input "TOSHIBA 0XF27R 3.5" SATA 4TB"
click at [1086, 113] on ng-md-icon "getI18NText('BUTTONS.CLOSE_DIALOG')" at bounding box center [1087, 117] width 22 height 22
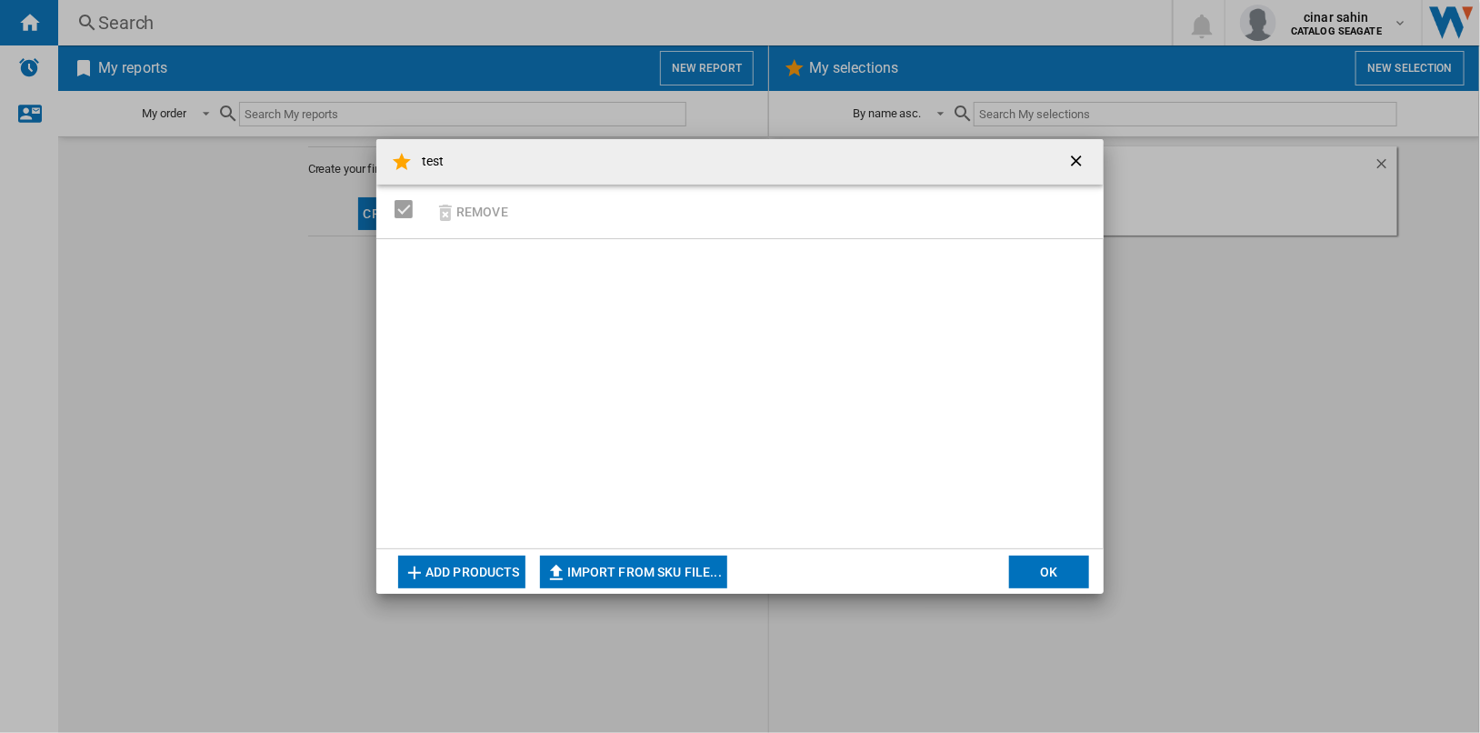
click at [482, 566] on button "Add products" at bounding box center [461, 571] width 127 height 33
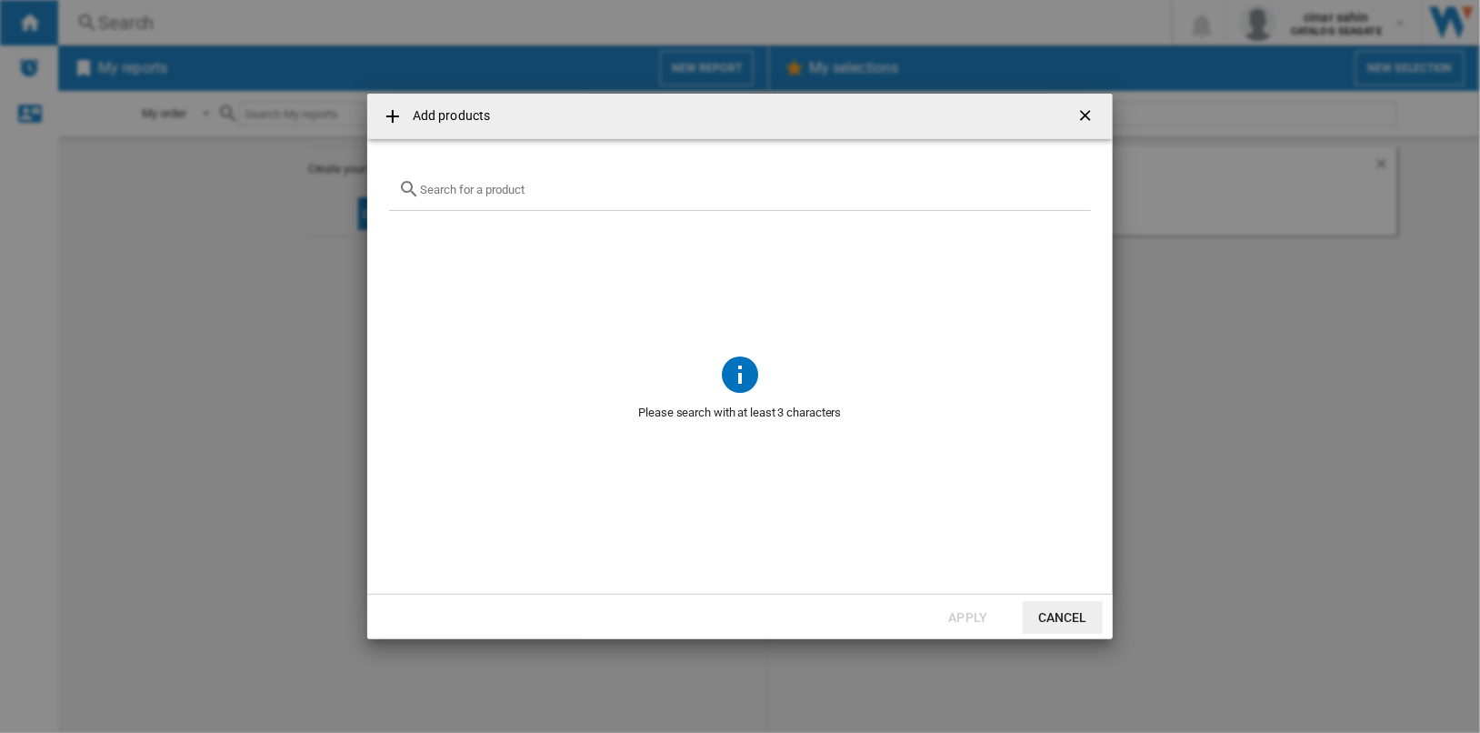
click at [516, 188] on input "Add products ..." at bounding box center [751, 190] width 662 height 14
click at [527, 196] on div "canvio" at bounding box center [740, 189] width 702 height 43
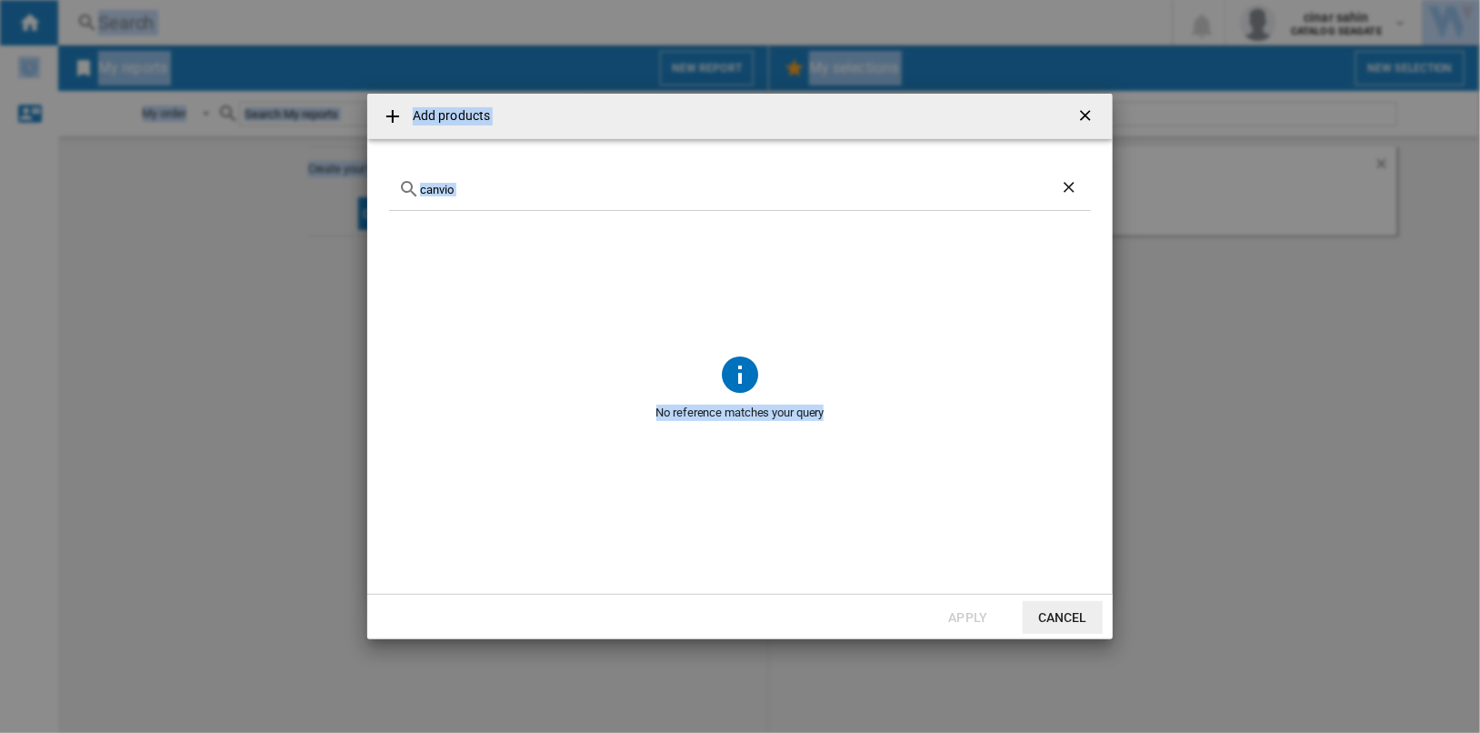
click at [527, 196] on div "canvio" at bounding box center [740, 189] width 702 height 43
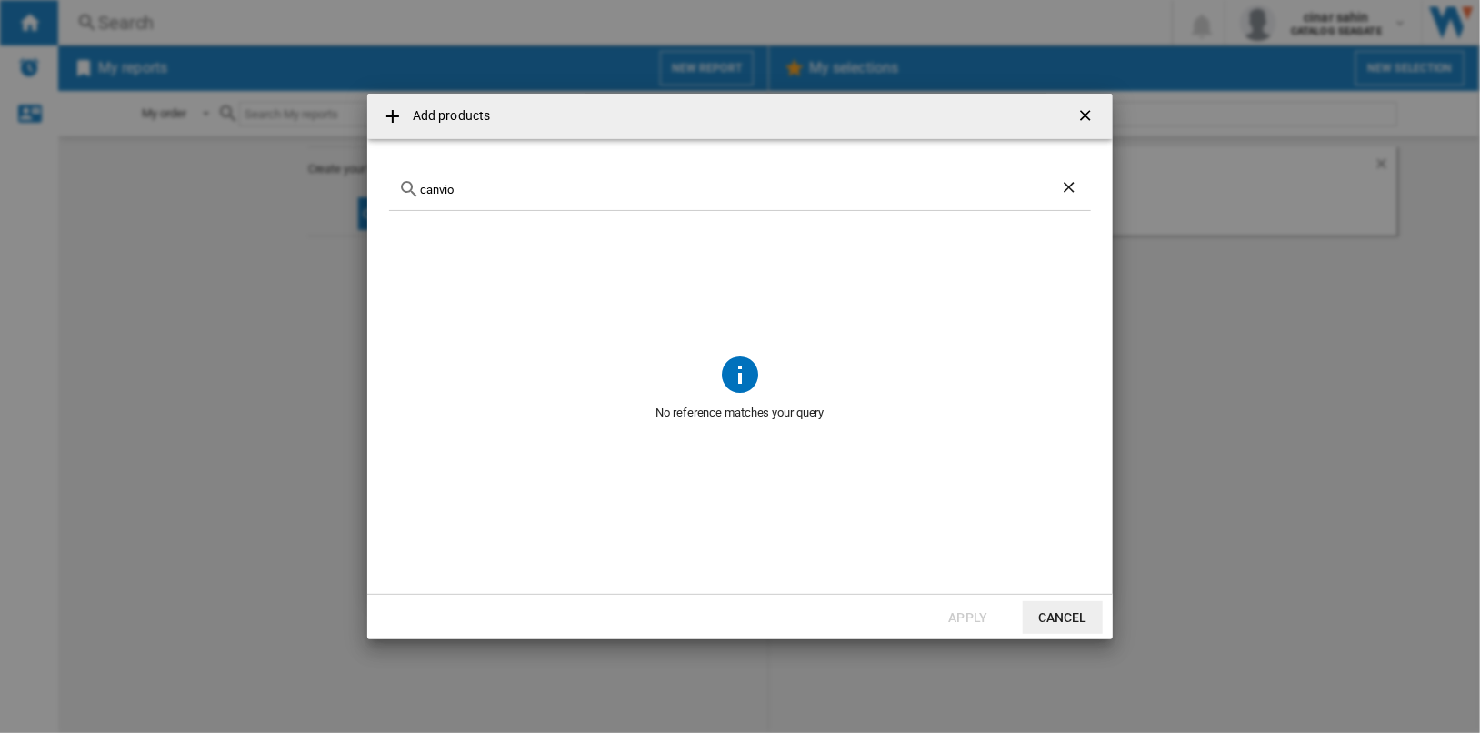
click at [514, 186] on input "canvio" at bounding box center [740, 190] width 640 height 14
paste input "B078583F5F"
type input "B078583F5F"
click at [1088, 115] on ng-md-icon "getI18NText('BUTTONS.CLOSE_DIALOG')" at bounding box center [1087, 117] width 22 height 22
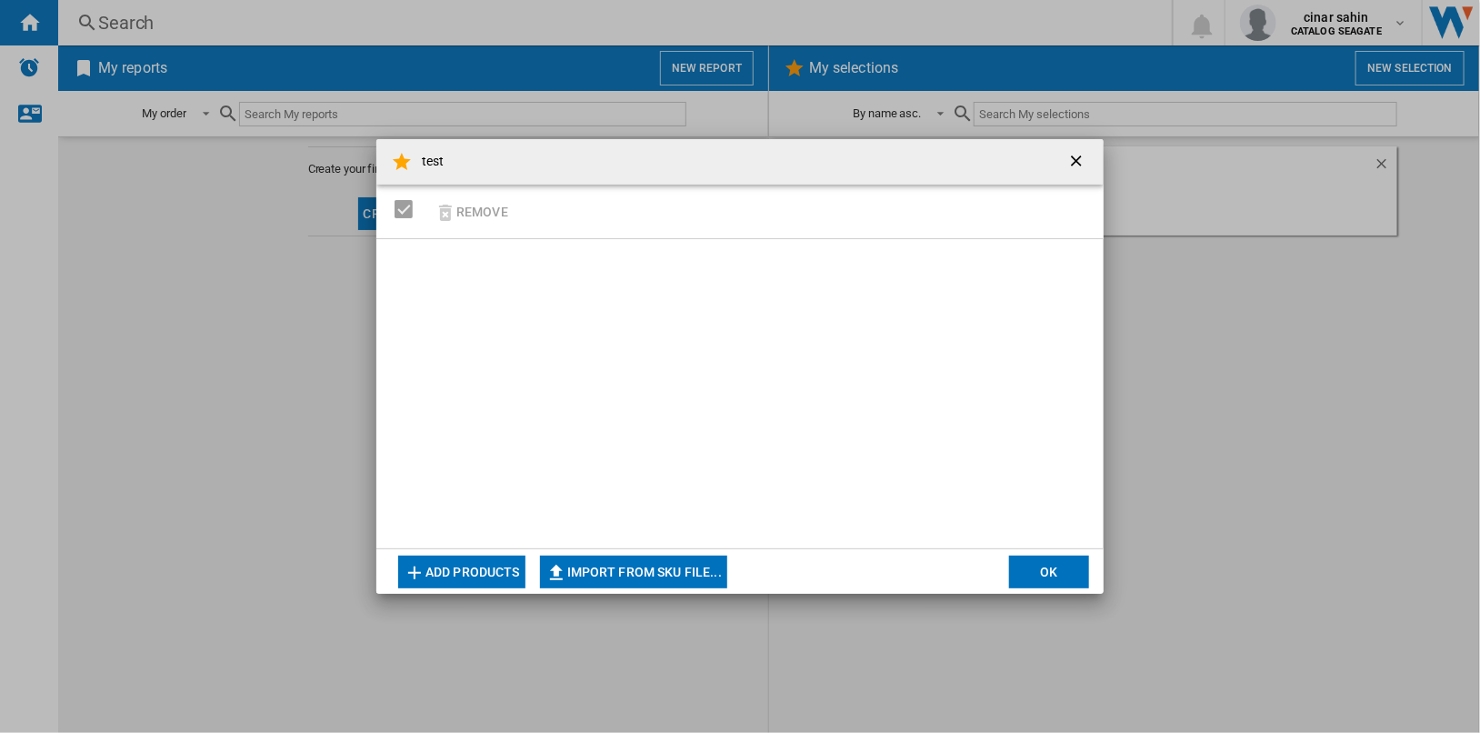
click at [1075, 162] on ng-md-icon "getI18NText('BUTTONS.CLOSE_DIALOG')" at bounding box center [1078, 163] width 22 height 22
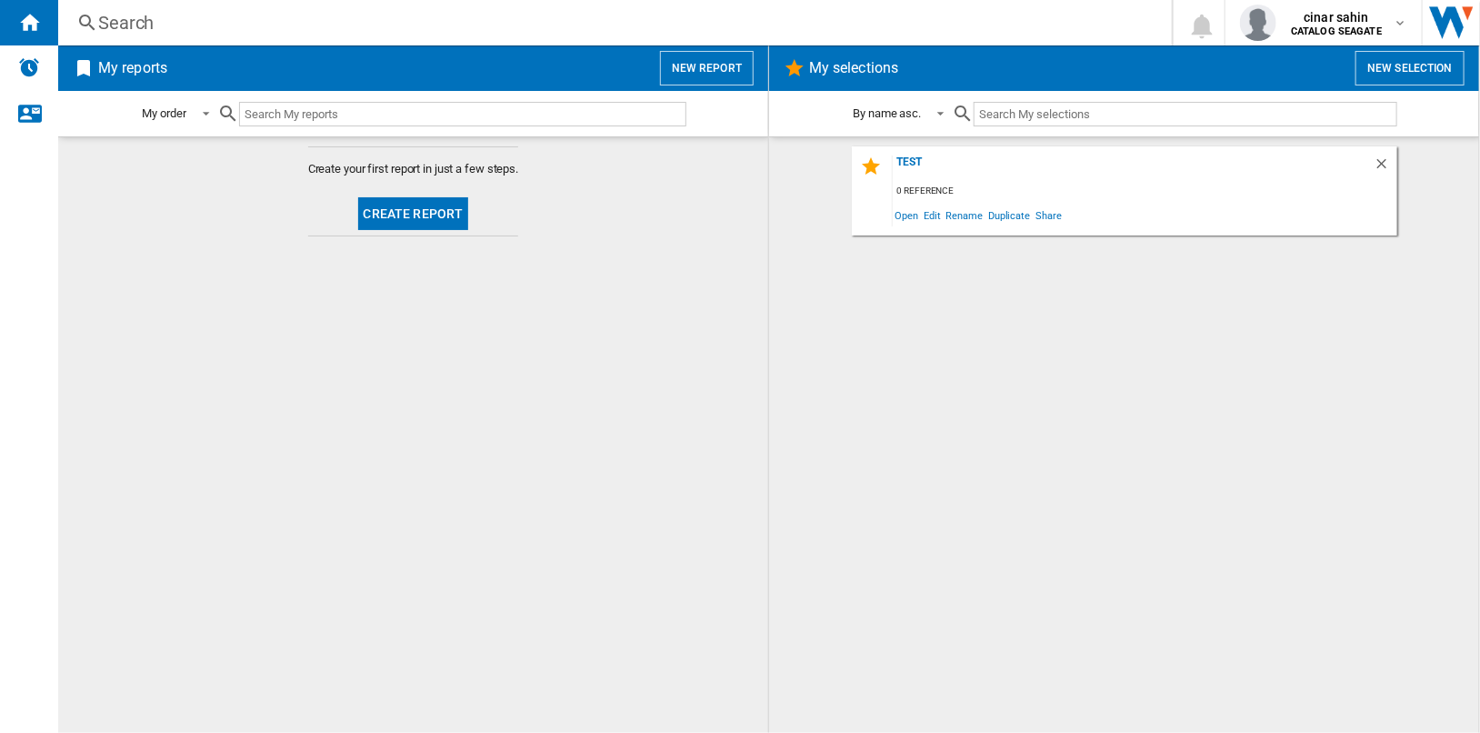
click at [121, 28] on div "Search" at bounding box center [611, 22] width 1026 height 25
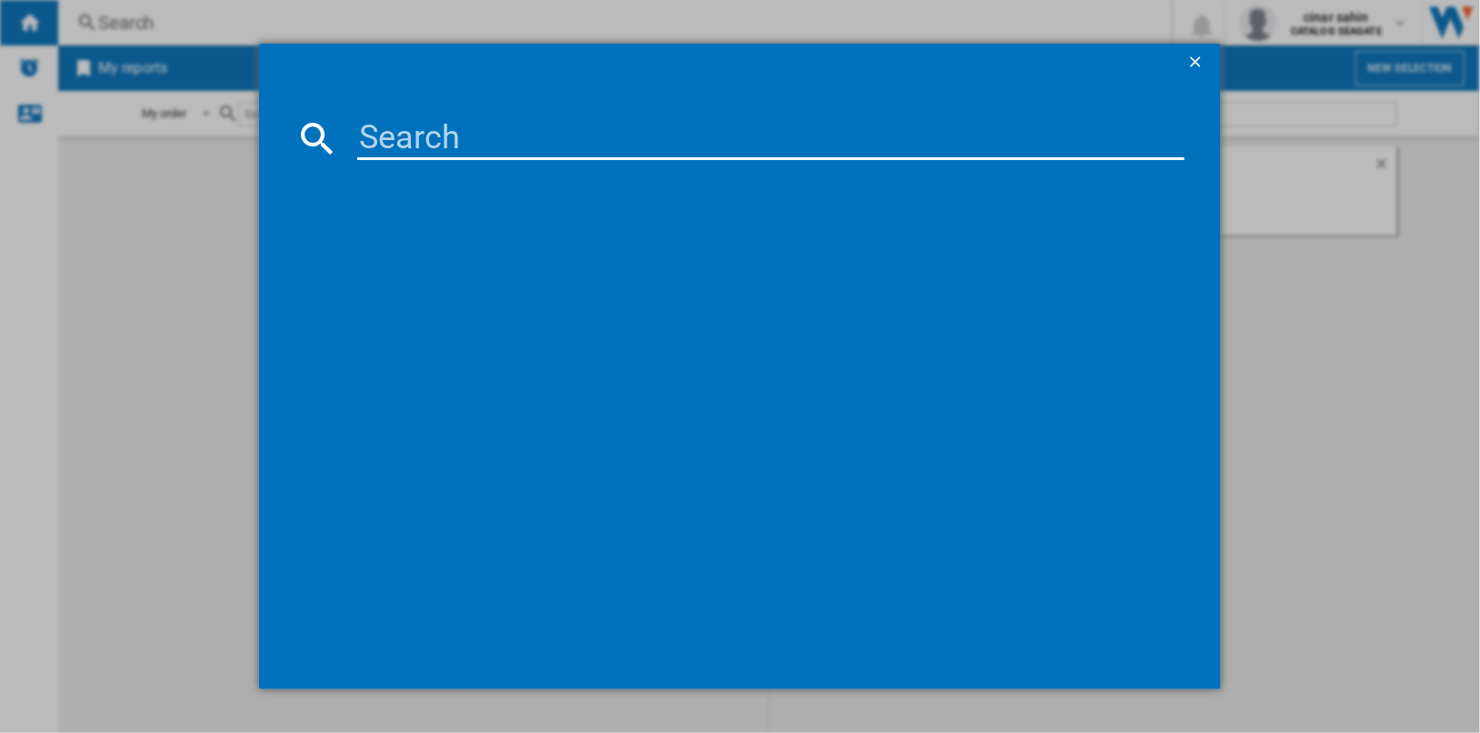
click at [485, 132] on input at bounding box center [770, 138] width 827 height 44
type input "toshiba"
click at [1194, 55] on ng-md-icon "getI18NText('BUTTONS.CLOSE_DIALOG')" at bounding box center [1197, 64] width 22 height 22
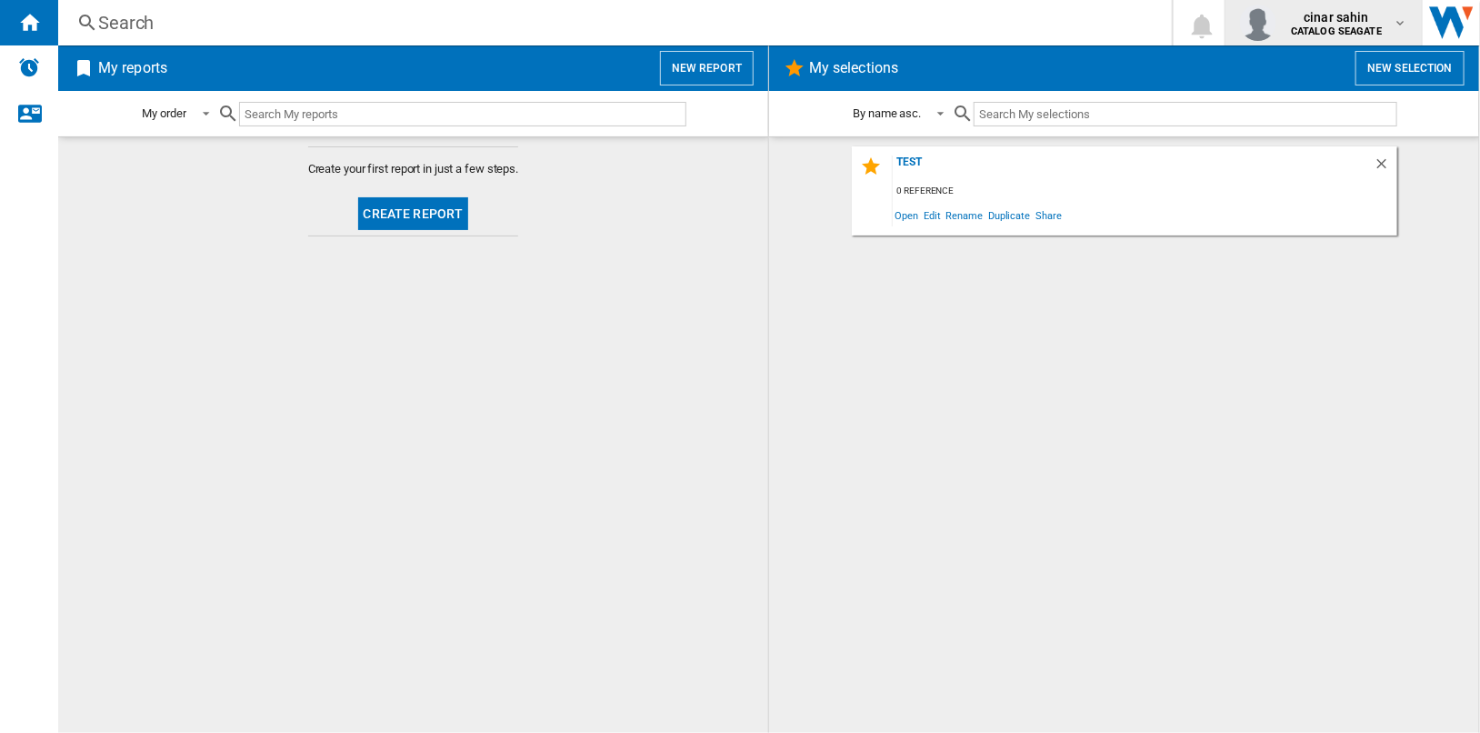
click at [1384, 22] on div "cinar sahin CATALOG SEAGATE" at bounding box center [1338, 22] width 109 height 29
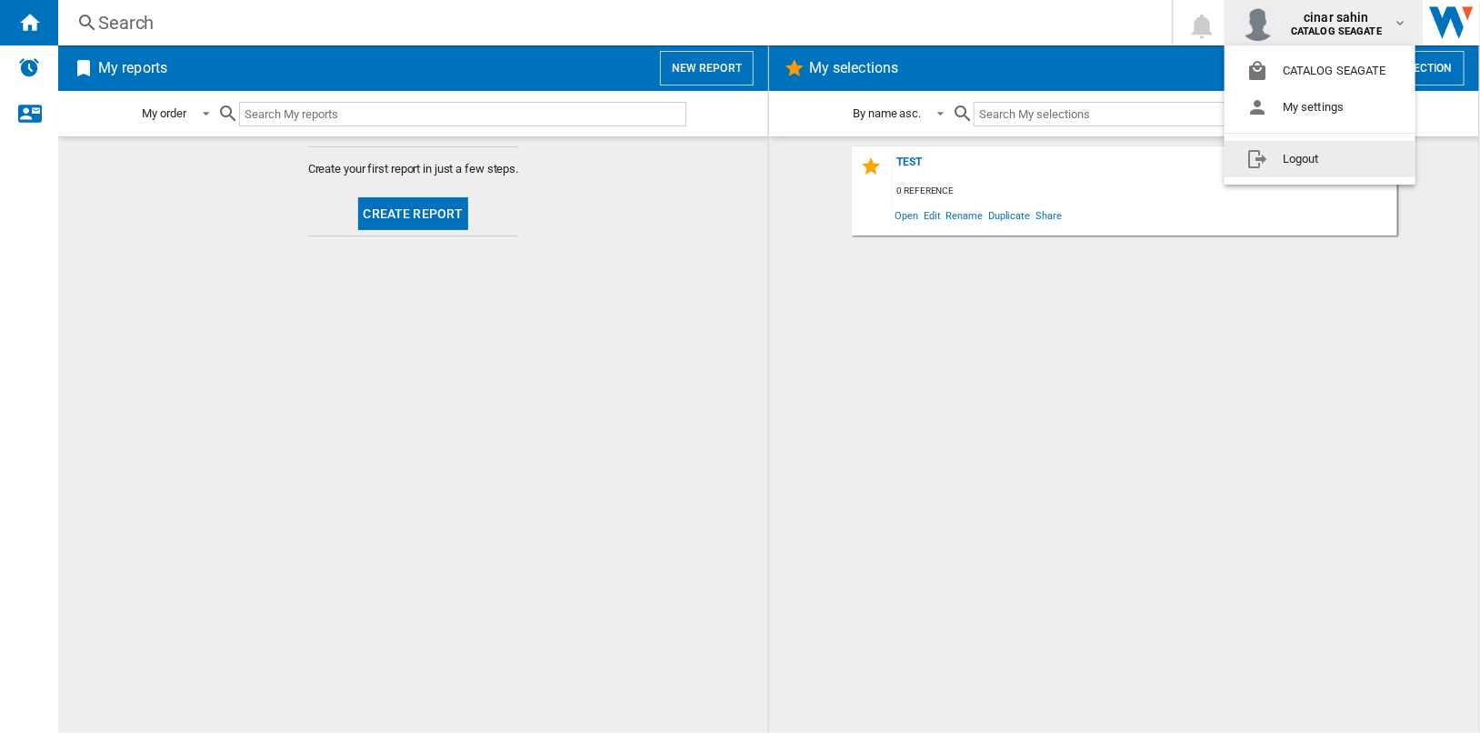
click at [1342, 158] on button "Logout" at bounding box center [1320, 159] width 191 height 36
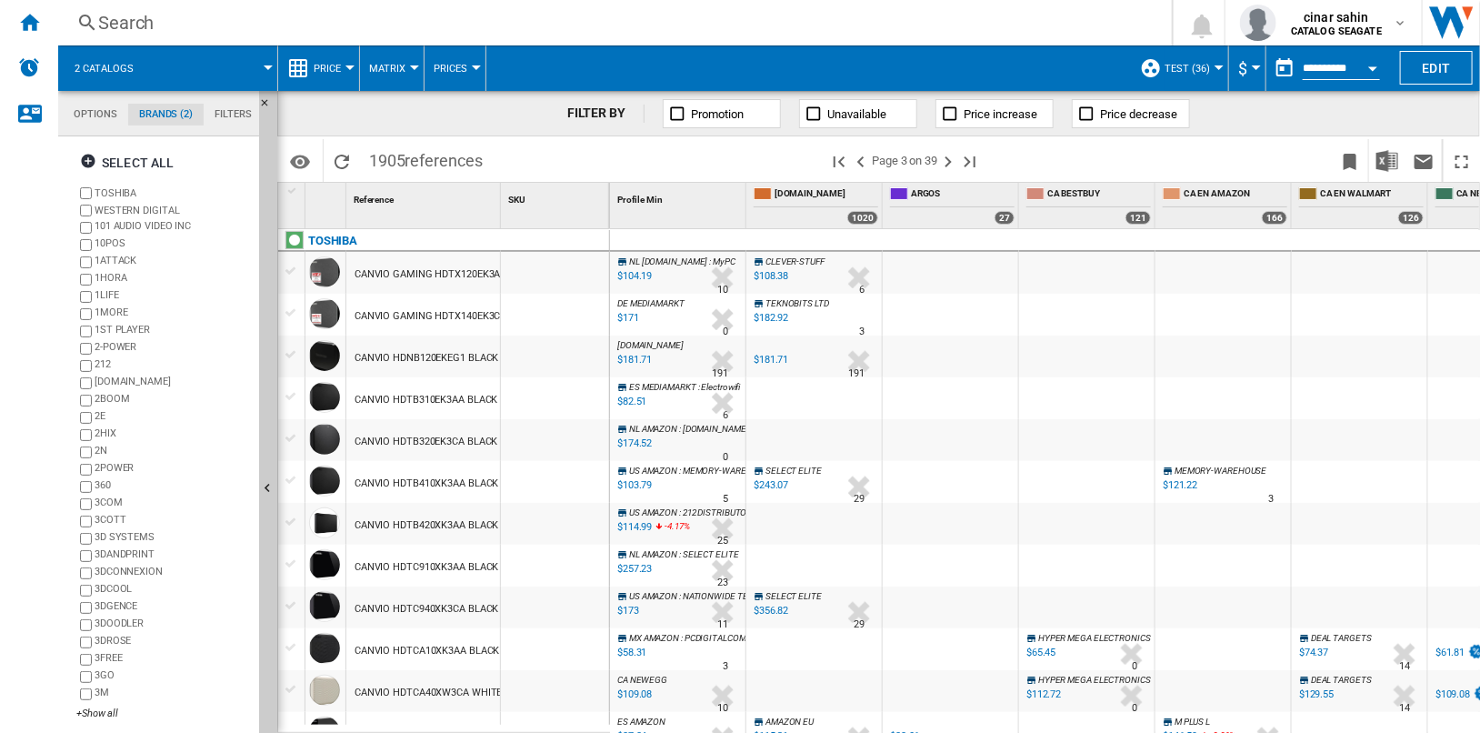
scroll to position [1617, 0]
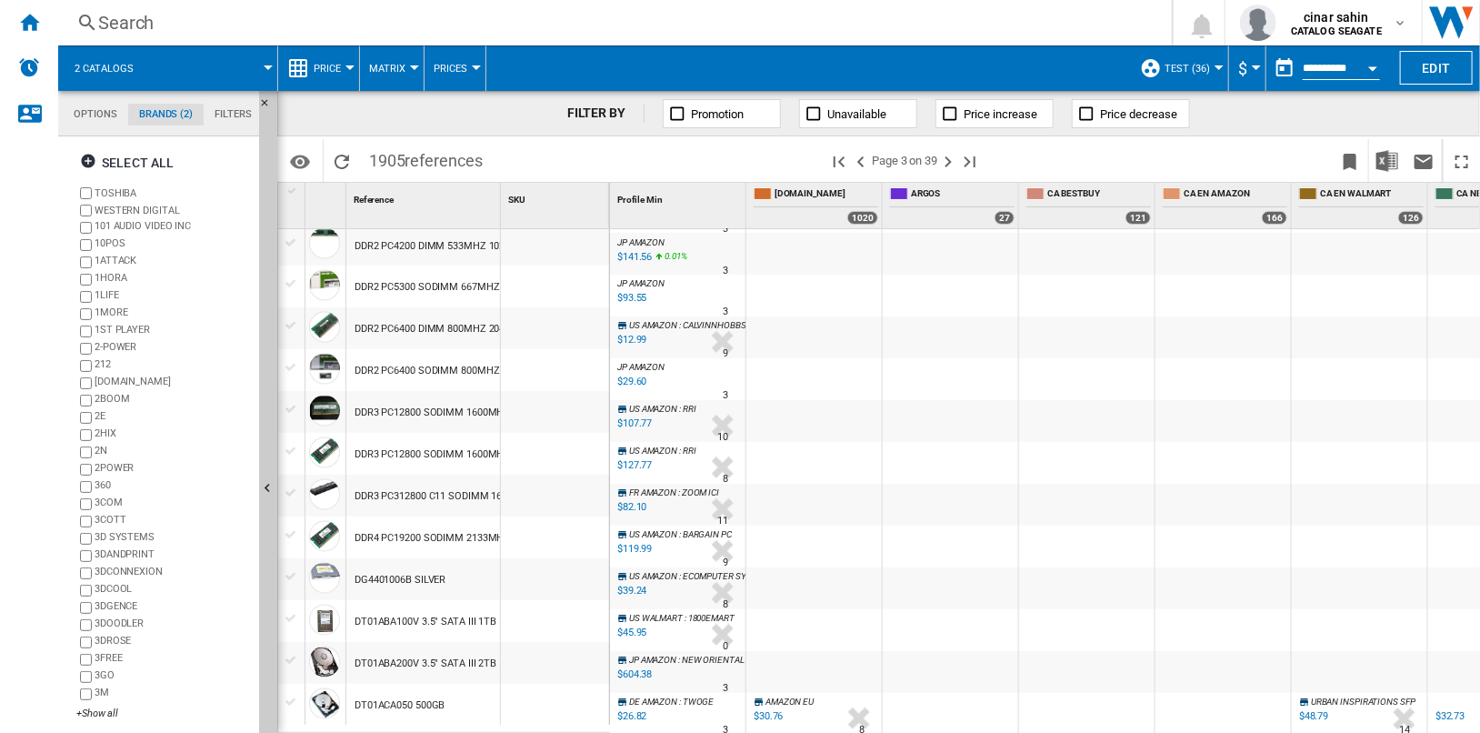
click at [439, 550] on div "DDR4 PC19200 SODIMM 2133MHZ 8192 1B" at bounding box center [452, 539] width 195 height 42
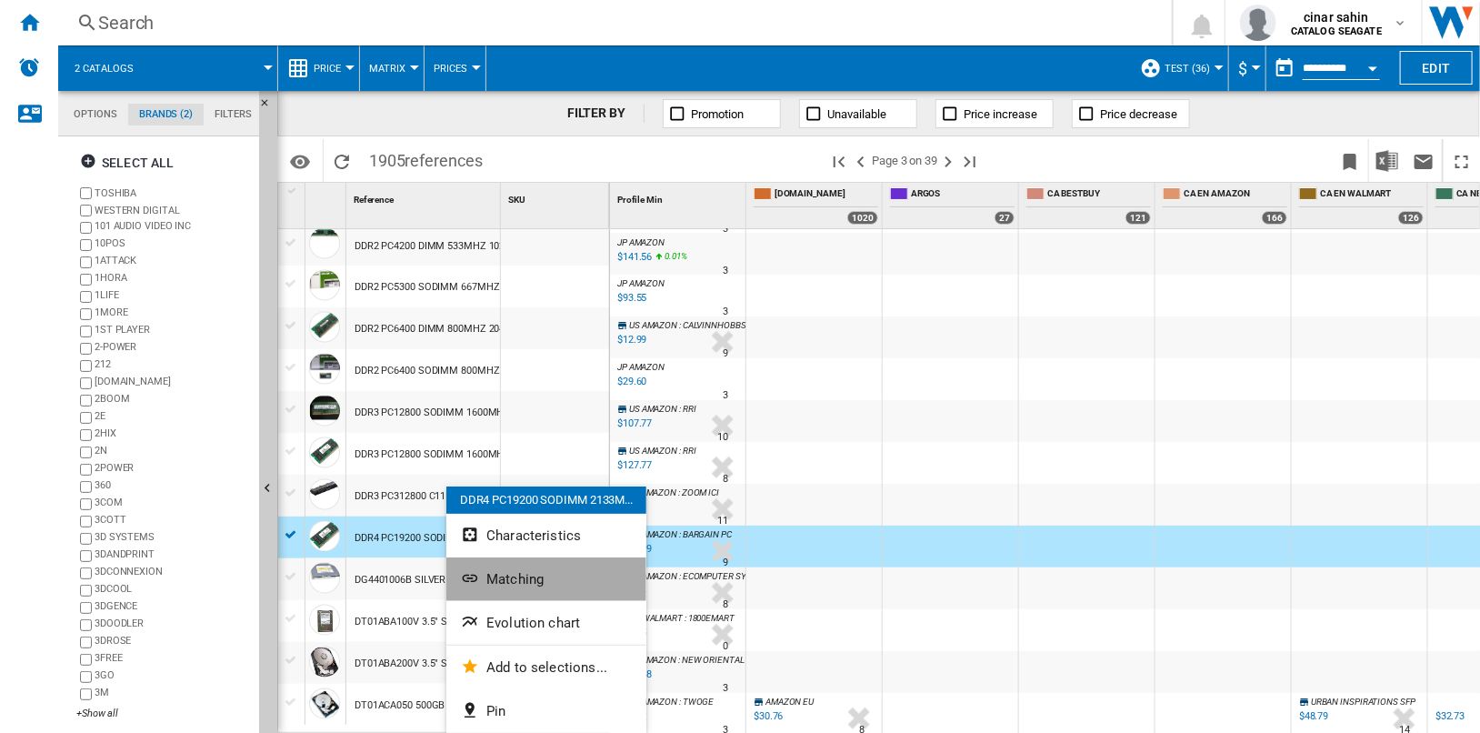
click at [574, 584] on button "Matching" at bounding box center [546, 579] width 200 height 44
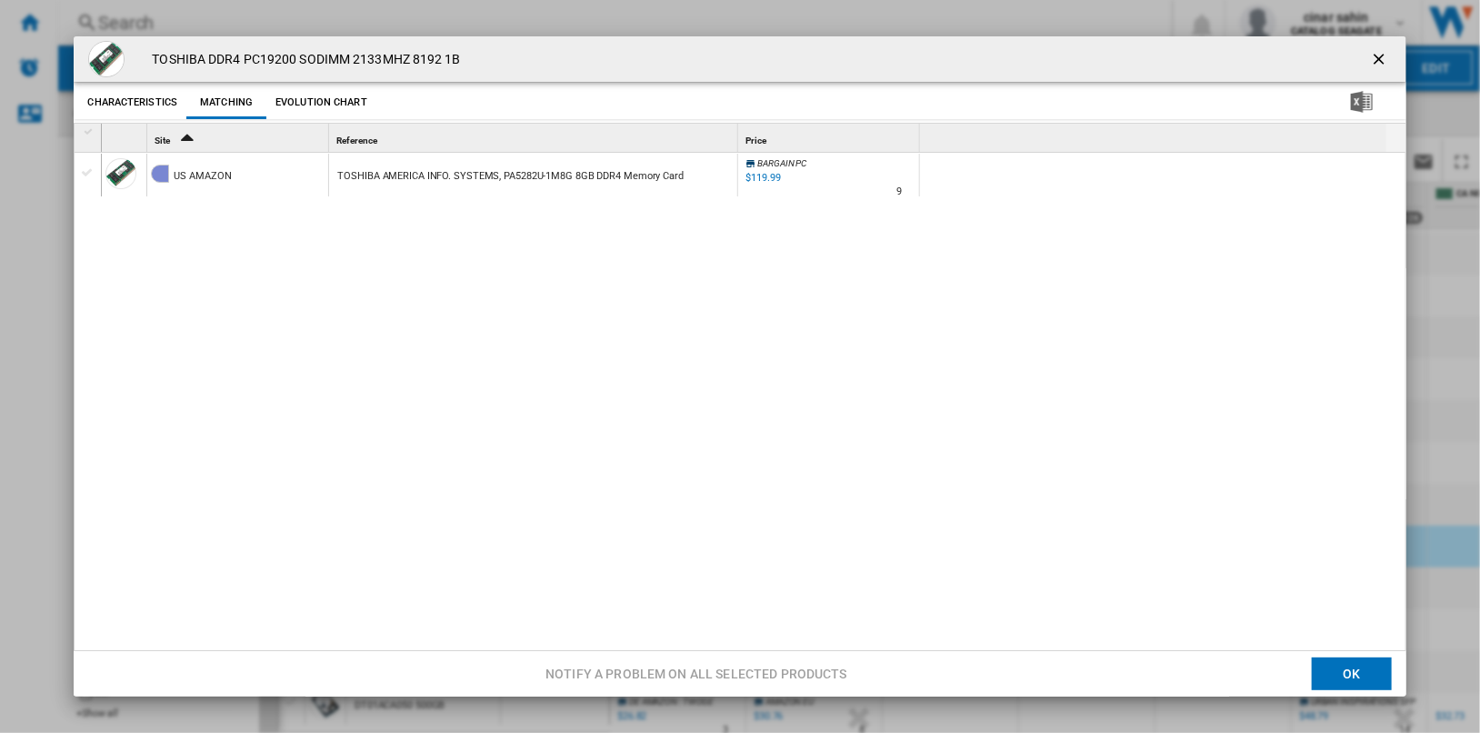
click at [492, 176] on div "TOSHIBA AMERICA INFO. SYSTEMS, PA5282U-1M8G 8GB DDR4 Memory Card" at bounding box center [510, 176] width 346 height 42
